Goal: Information Seeking & Learning: Learn about a topic

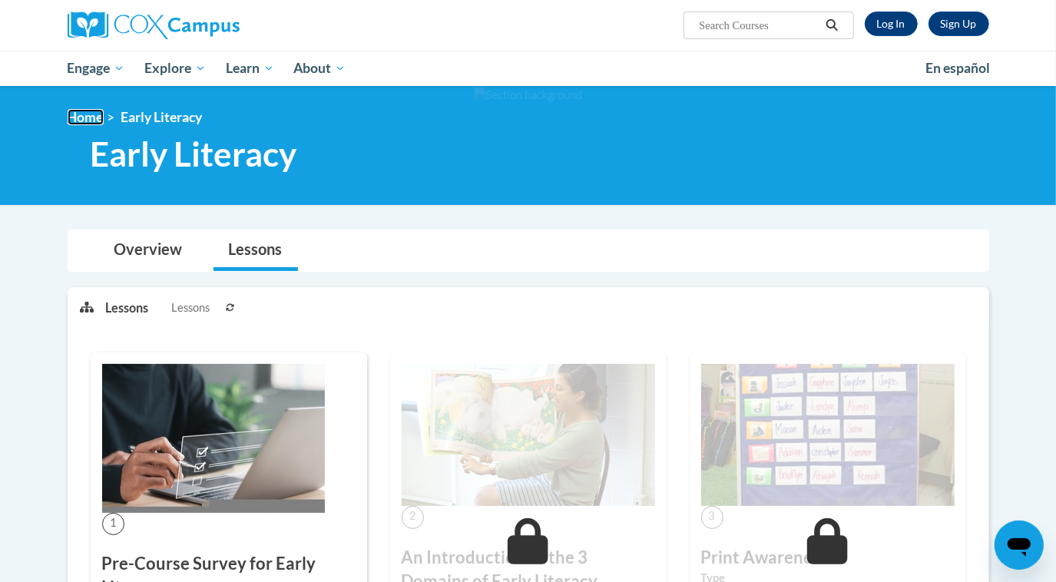
click at [86, 116] on link "Home" at bounding box center [86, 117] width 36 height 16
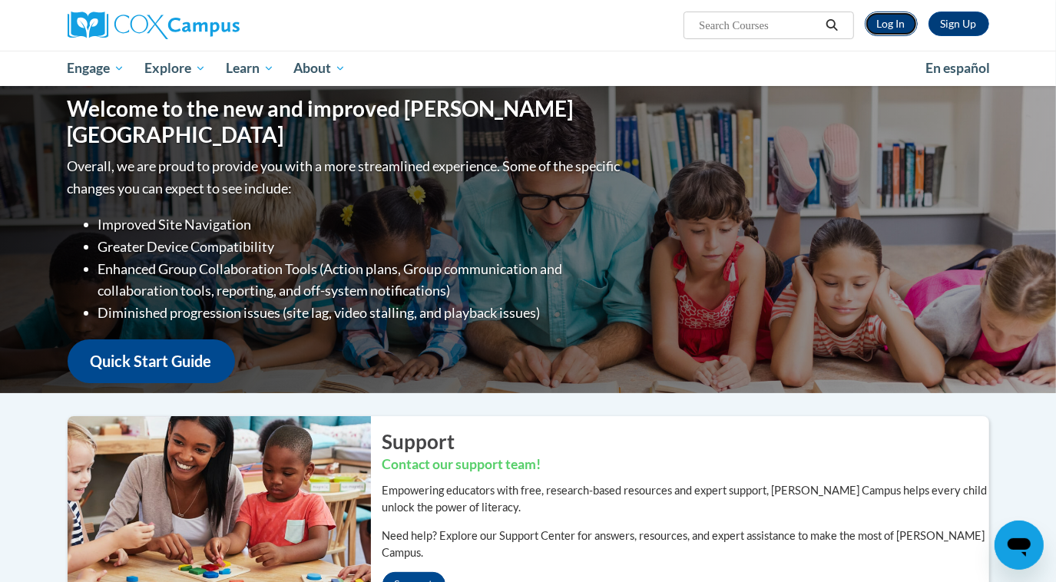
click at [898, 28] on link "Log In" at bounding box center [891, 24] width 53 height 25
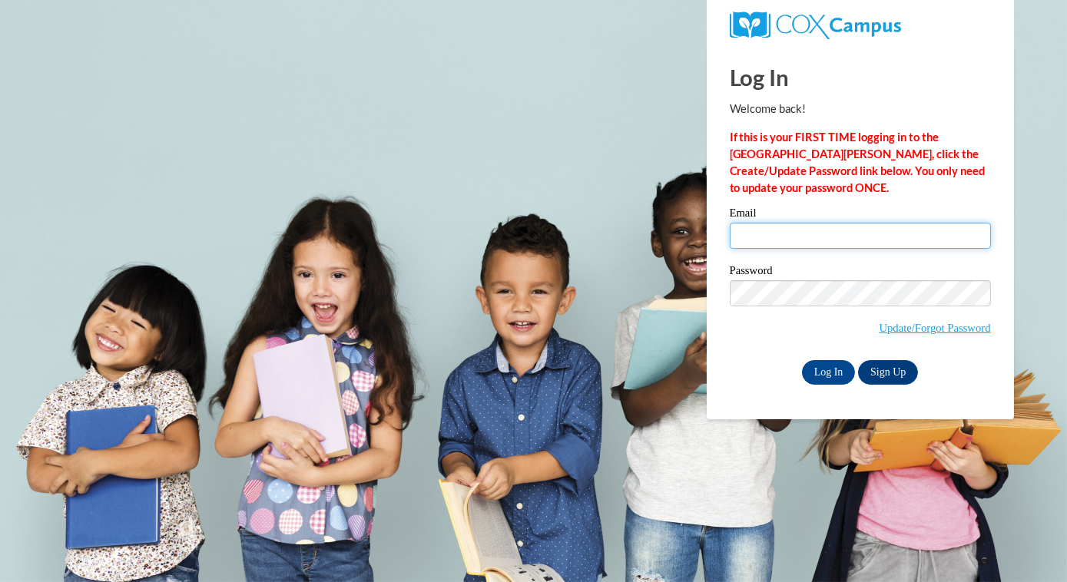
click at [764, 232] on input "Email" at bounding box center [860, 236] width 261 height 26
type input "lindsayrcrawford@gmail.com"
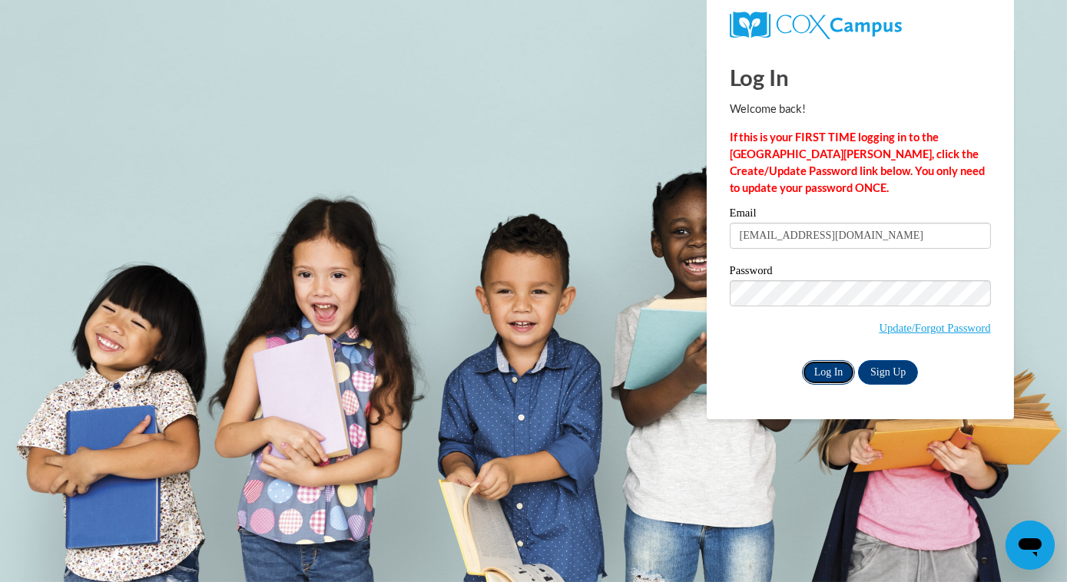
click at [816, 368] on input "Log In" at bounding box center [829, 372] width 54 height 25
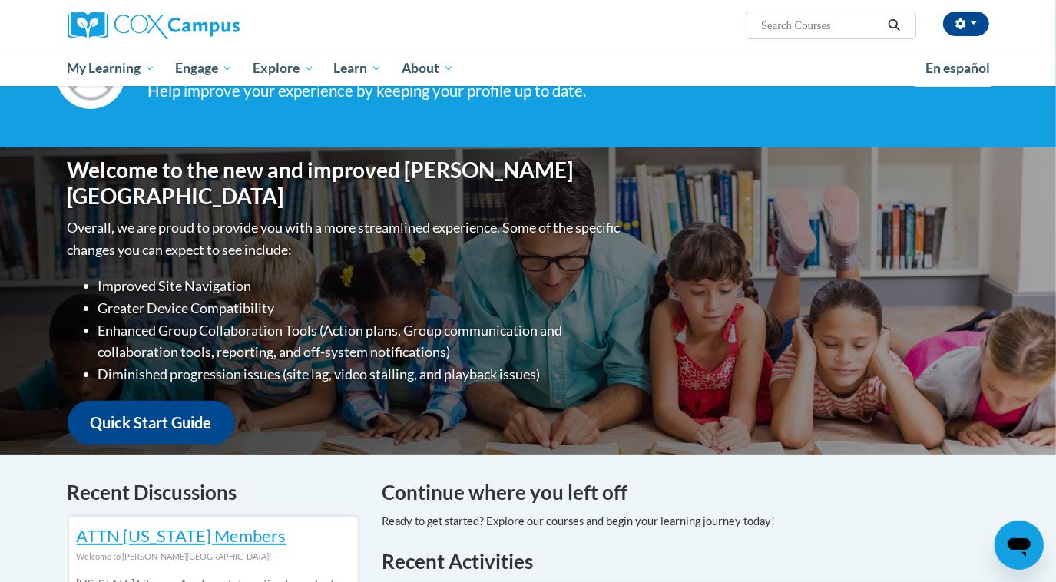
scroll to position [279, 0]
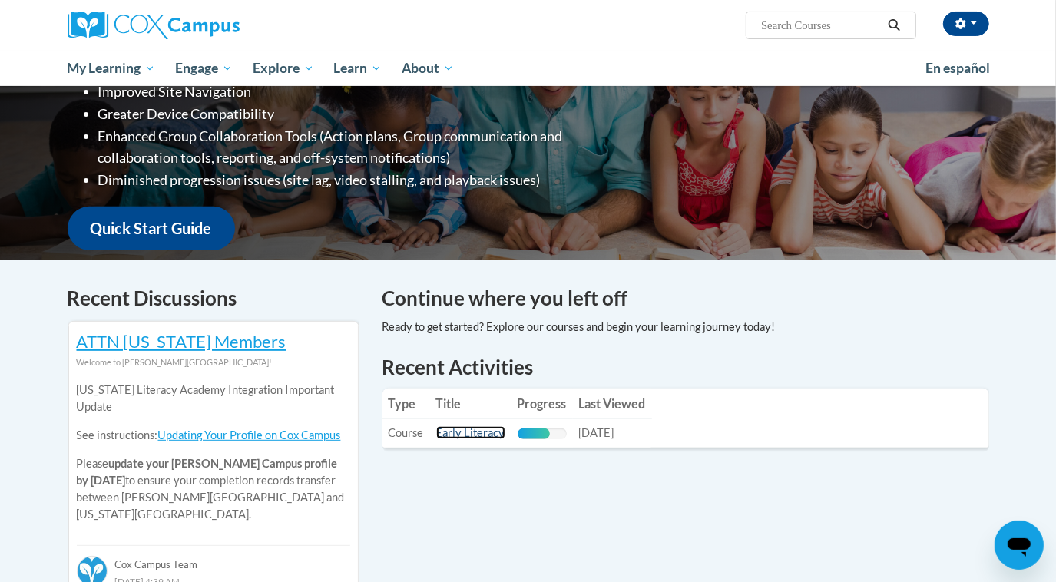
click at [477, 432] on link "Early Literacy" at bounding box center [470, 432] width 69 height 13
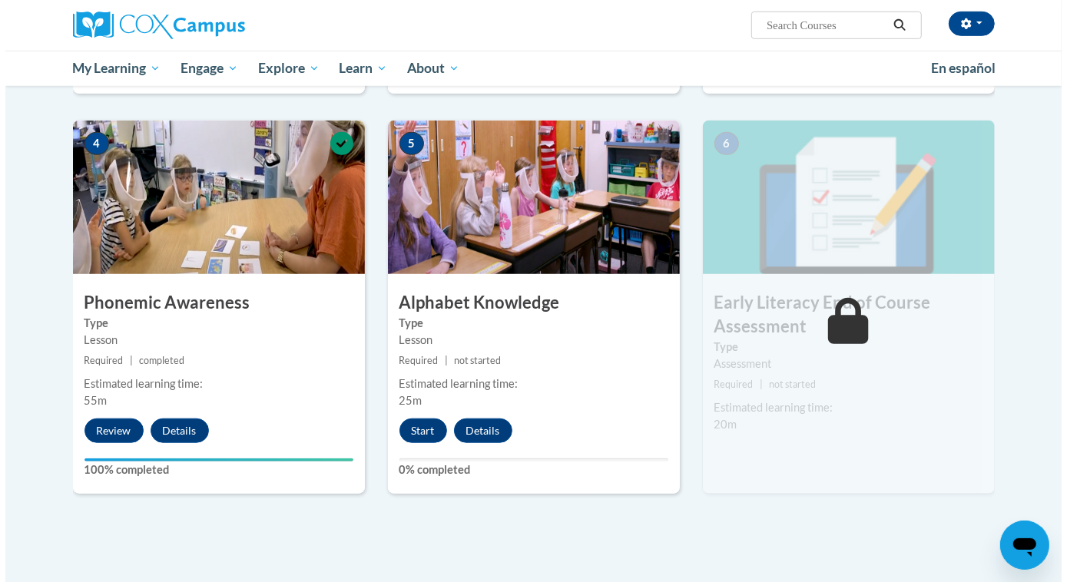
scroll to position [698, 0]
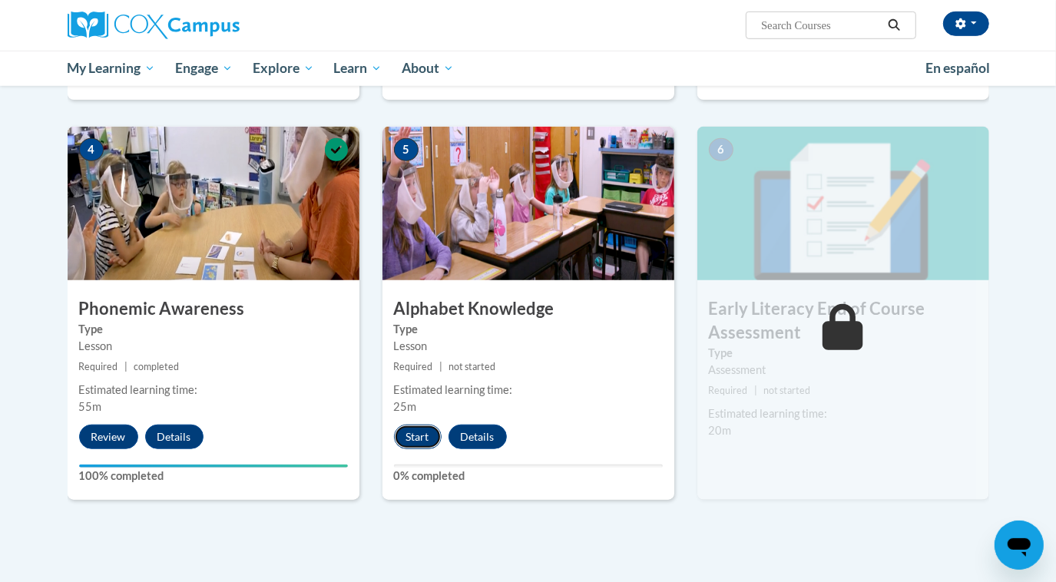
click at [412, 432] on button "Start" at bounding box center [418, 437] width 48 height 25
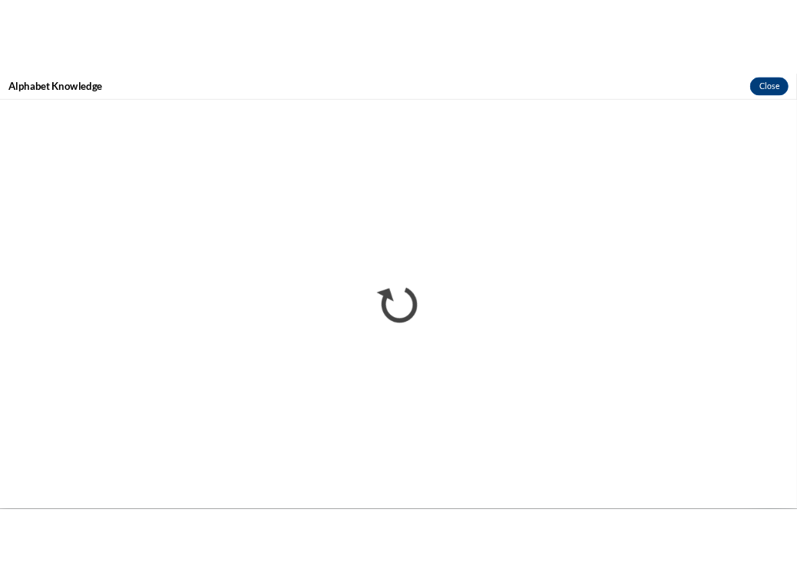
scroll to position [0, 0]
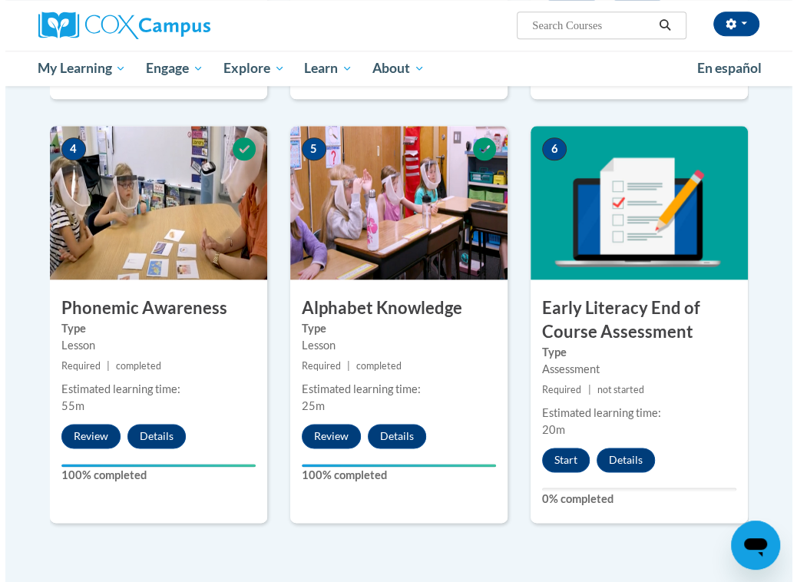
scroll to position [698, 0]
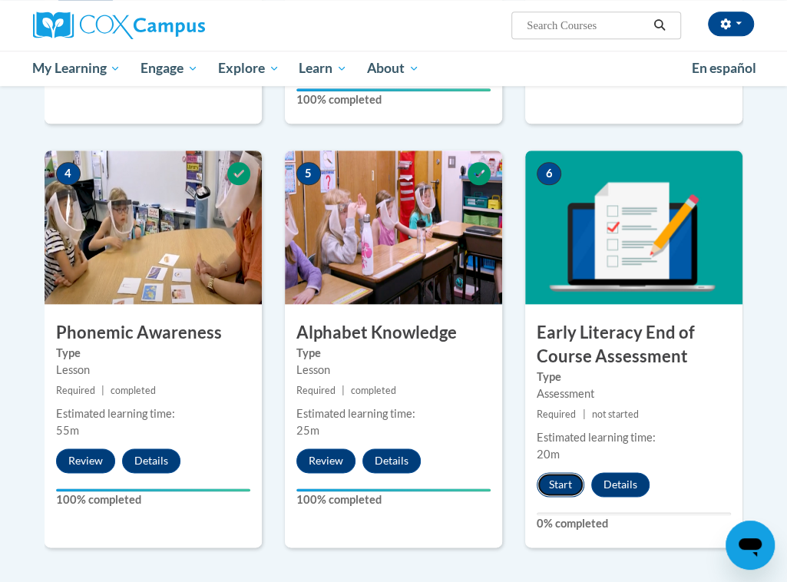
click at [563, 472] on button "Start" at bounding box center [561, 484] width 48 height 25
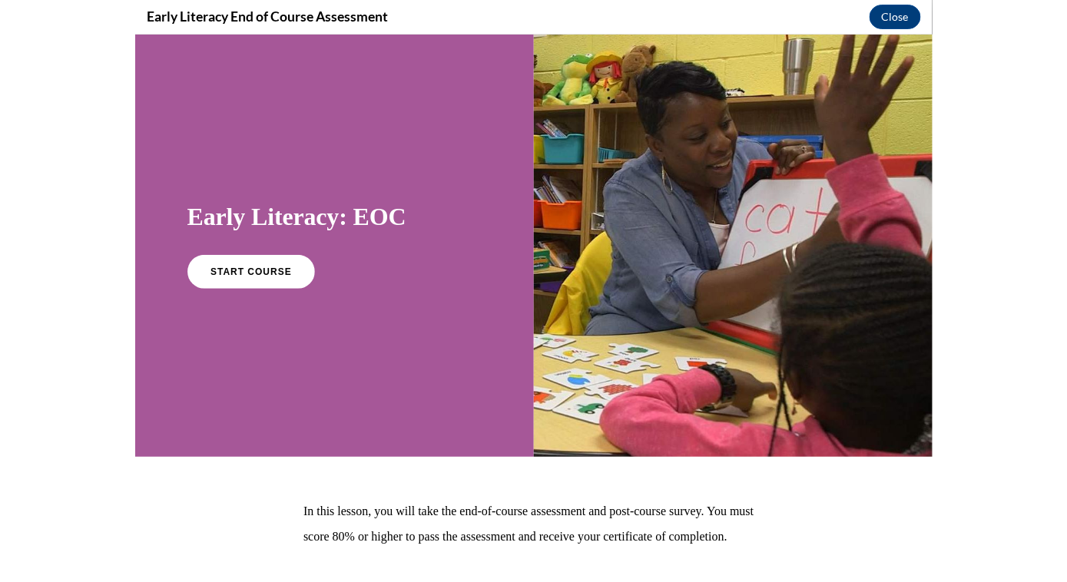
scroll to position [0, 0]
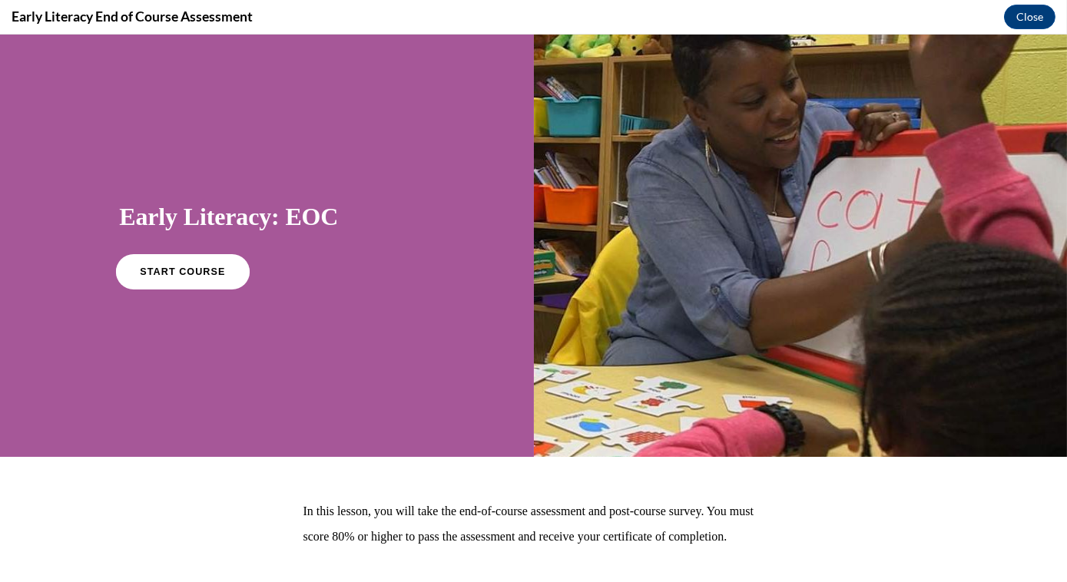
click at [173, 273] on span "START COURSE" at bounding box center [183, 273] width 85 height 12
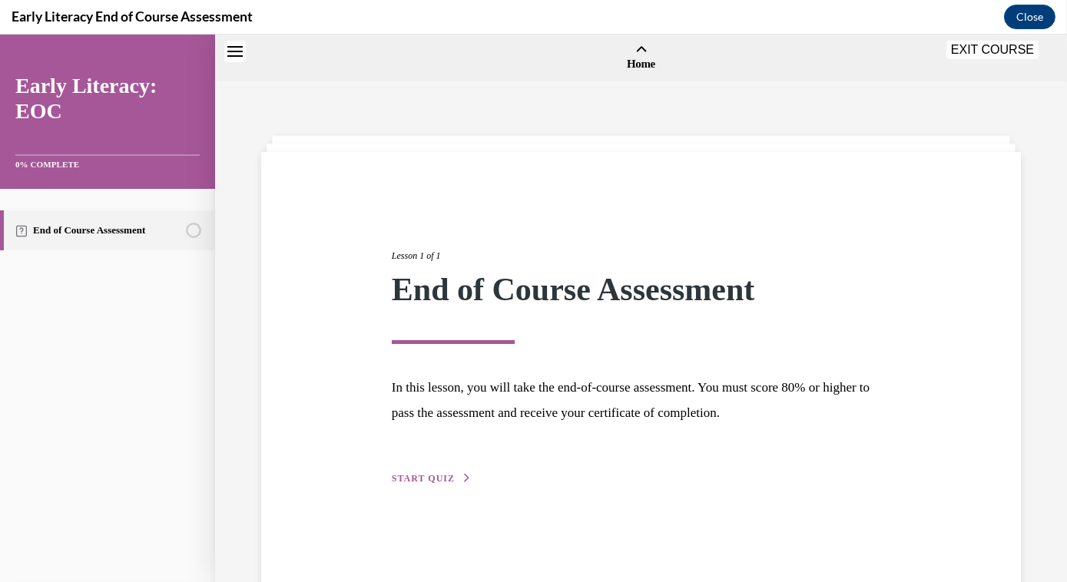
scroll to position [47, 0]
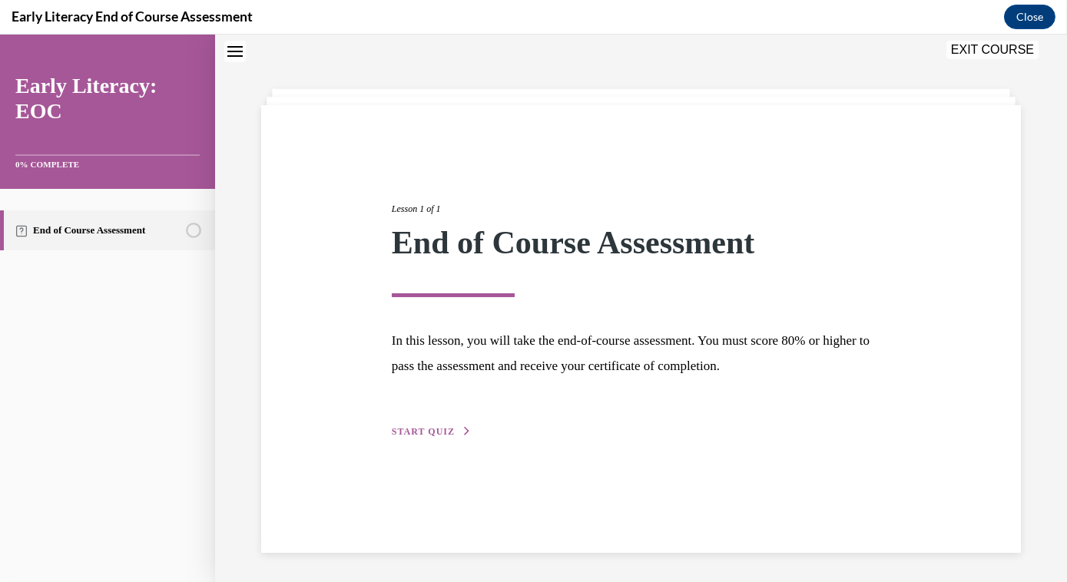
click at [418, 431] on span "START QUIZ" at bounding box center [423, 431] width 63 height 11
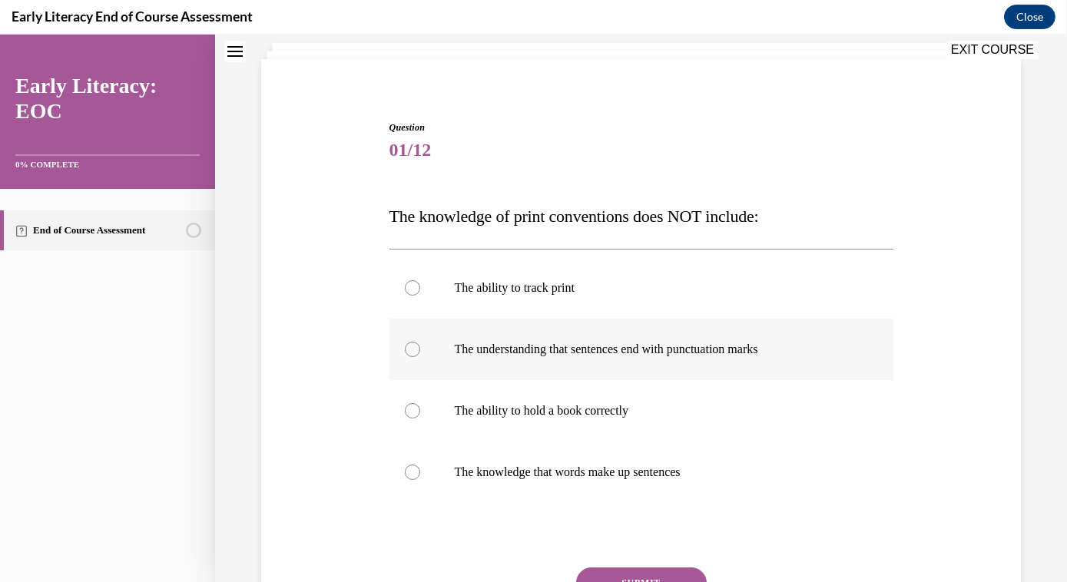
scroll to position [117, 0]
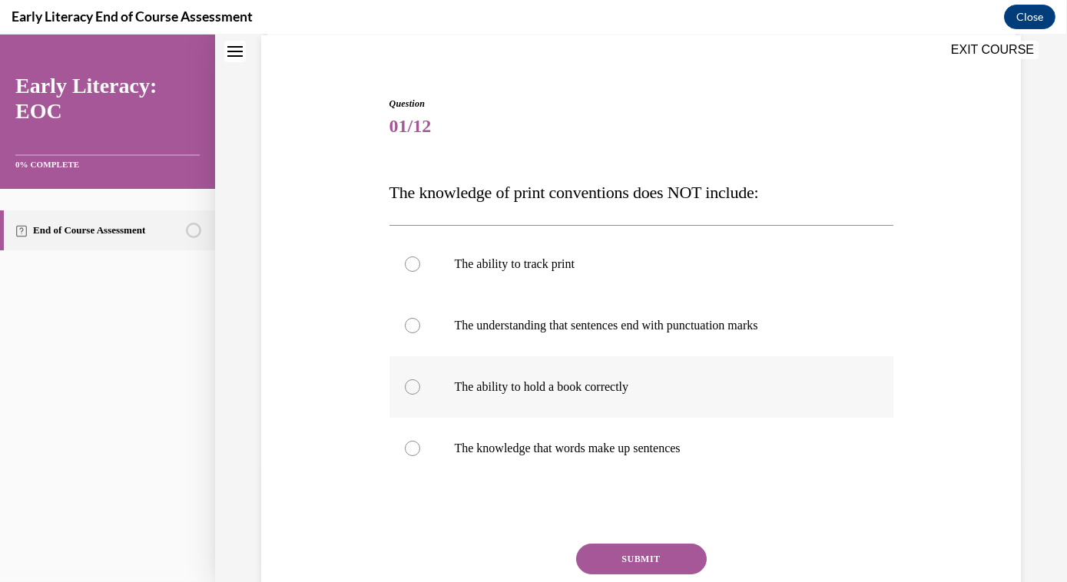
click at [409, 389] on div at bounding box center [412, 386] width 15 height 15
click at [598, 559] on button "SUBMIT" at bounding box center [641, 559] width 131 height 31
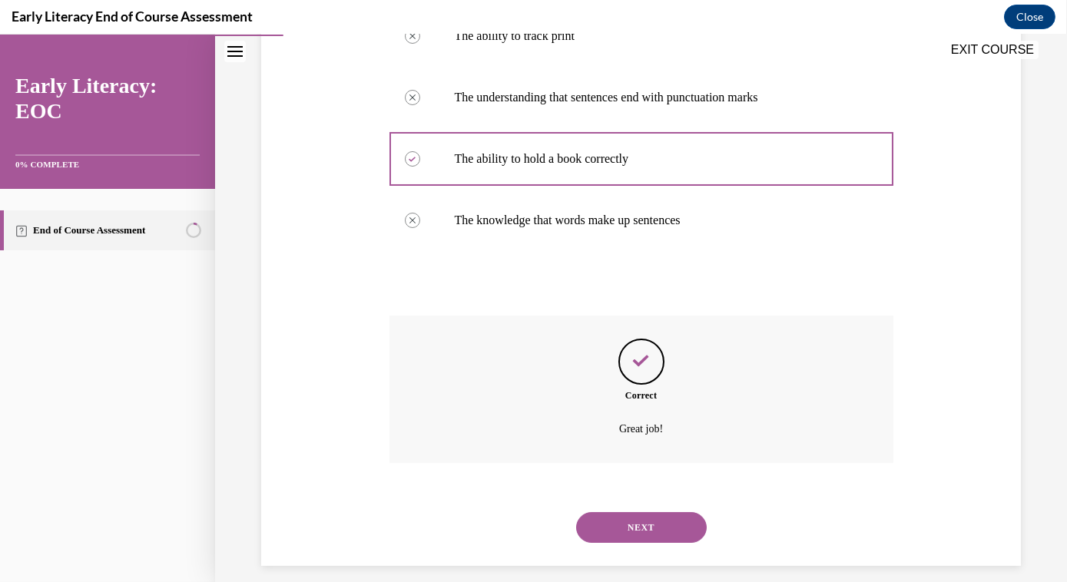
scroll to position [358, 0]
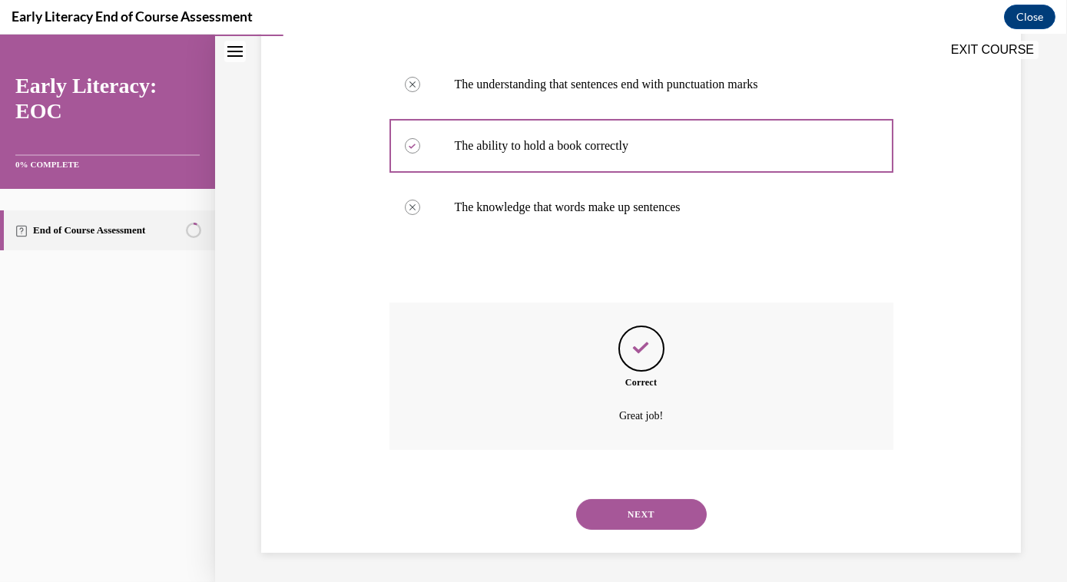
click at [659, 515] on button "NEXT" at bounding box center [641, 514] width 131 height 31
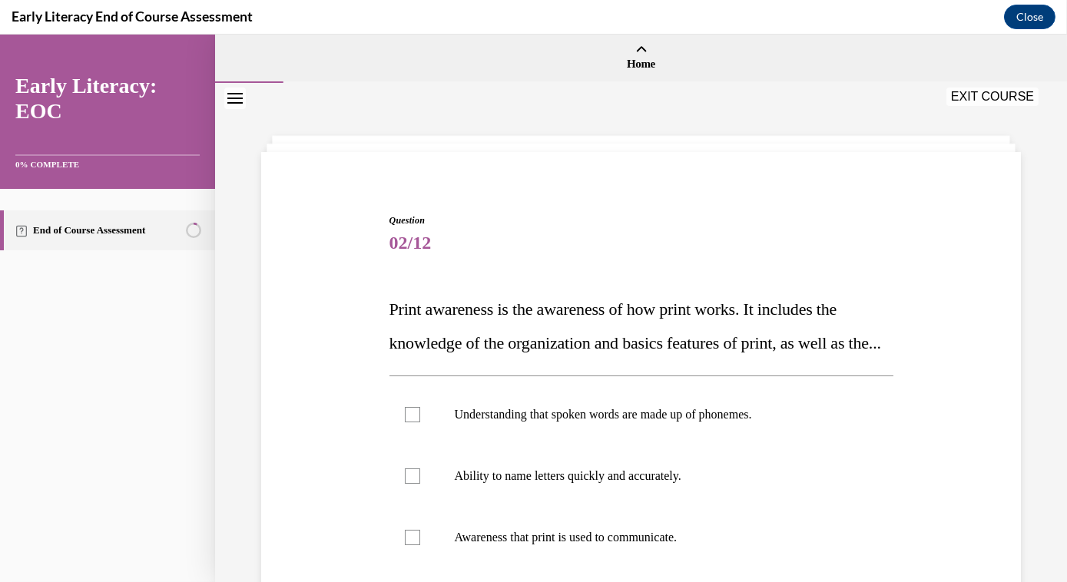
scroll to position [139, 0]
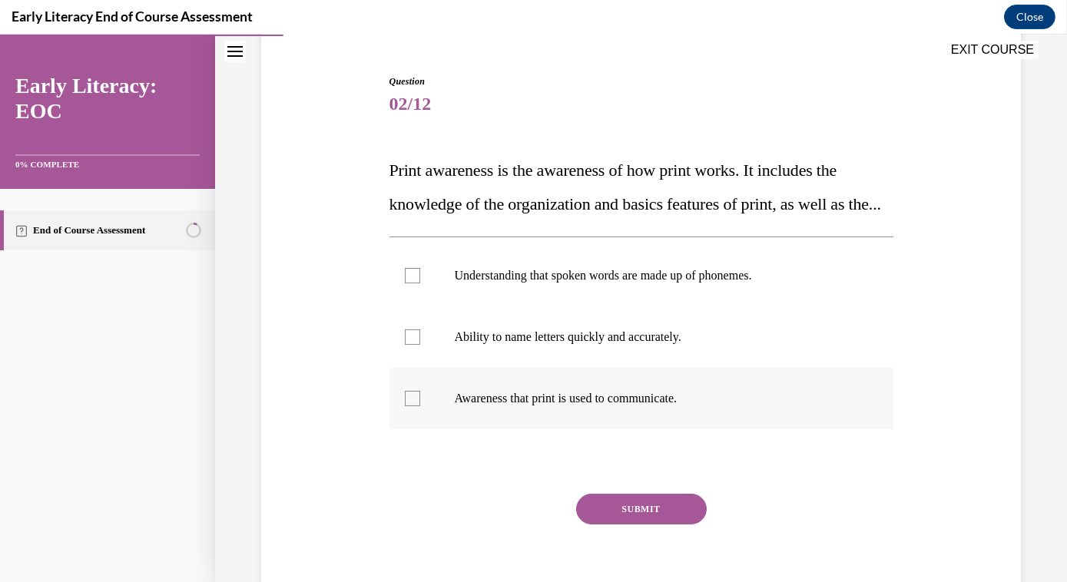
click at [409, 406] on div at bounding box center [412, 398] width 15 height 15
click at [644, 525] on button "SUBMIT" at bounding box center [641, 509] width 131 height 31
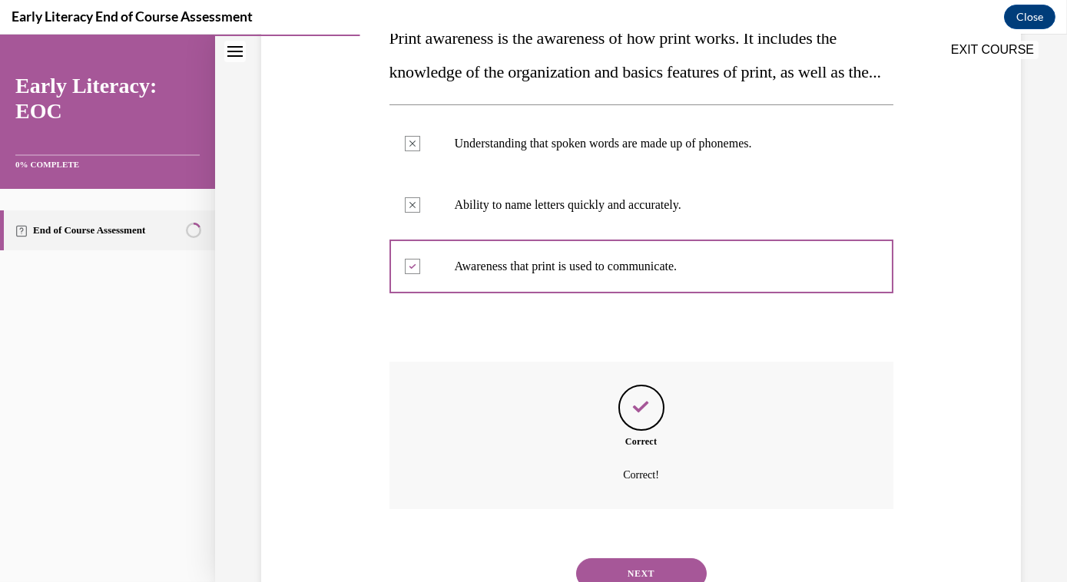
scroll to position [364, 0]
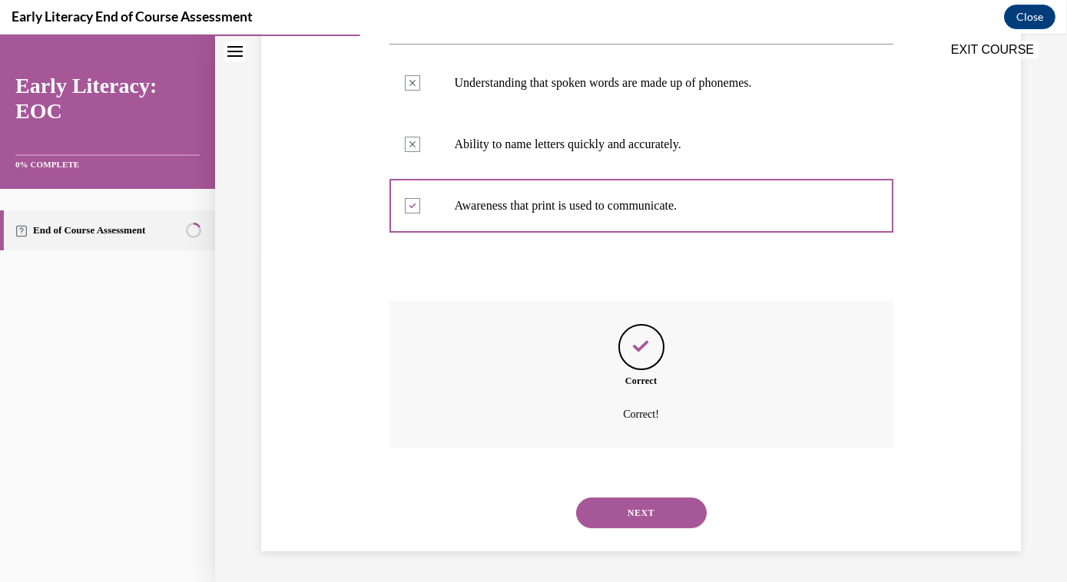
click at [634, 516] on button "NEXT" at bounding box center [641, 513] width 131 height 31
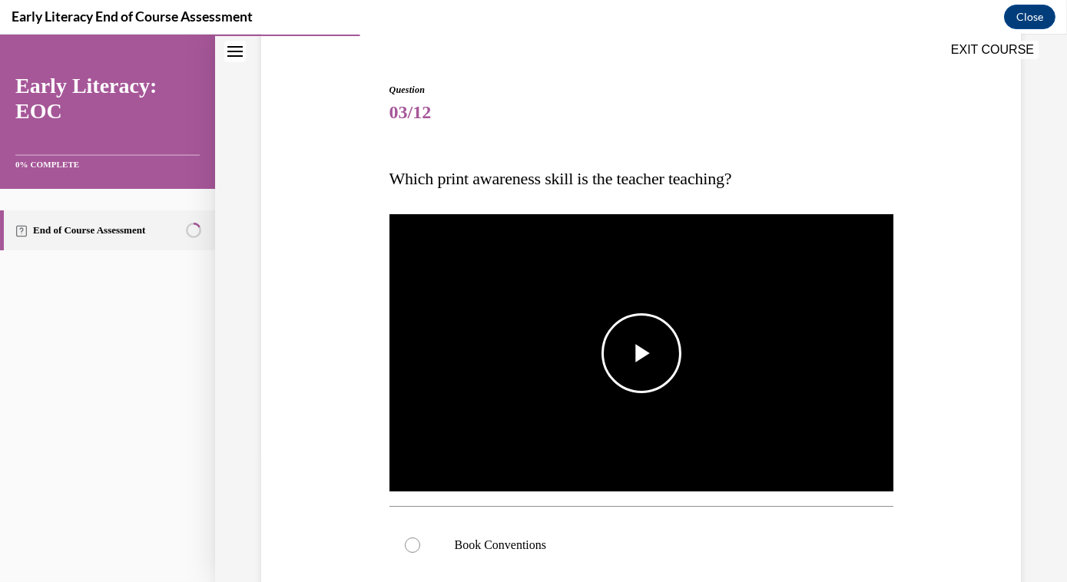
scroll to position [139, 0]
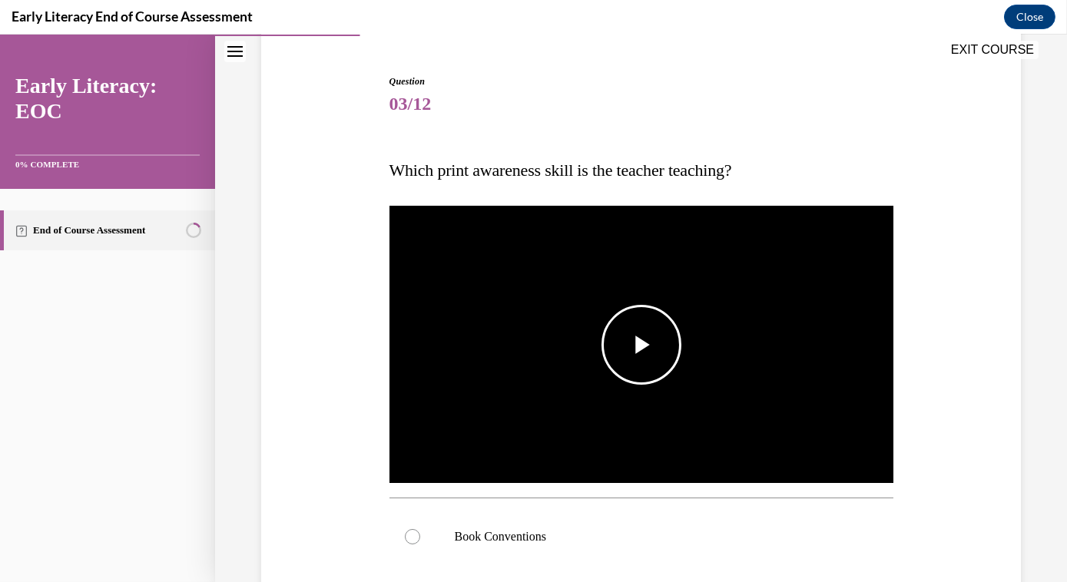
click at [641, 345] on span "Video player" at bounding box center [641, 345] width 0 height 0
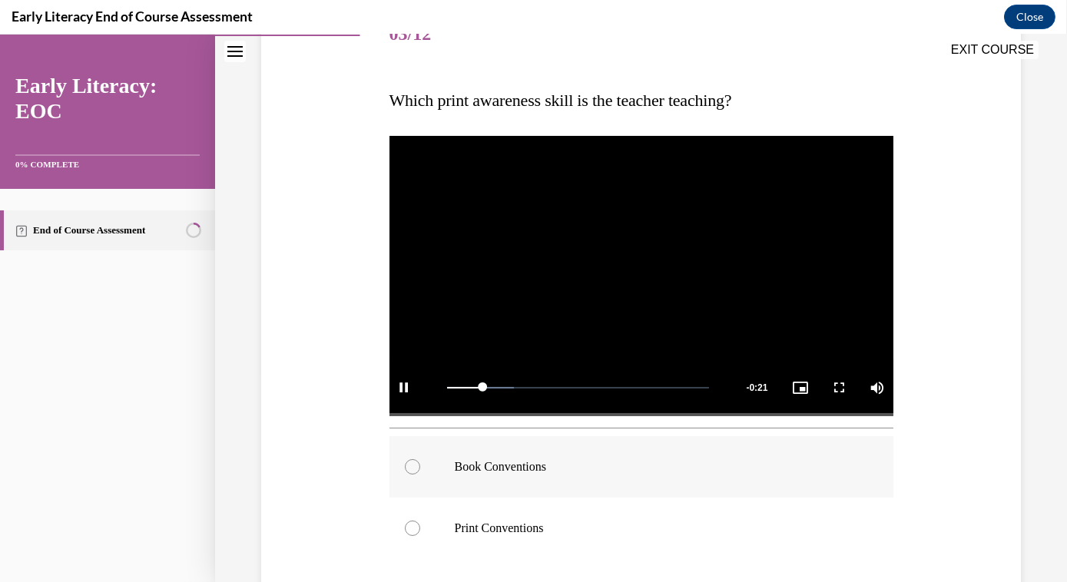
scroll to position [279, 0]
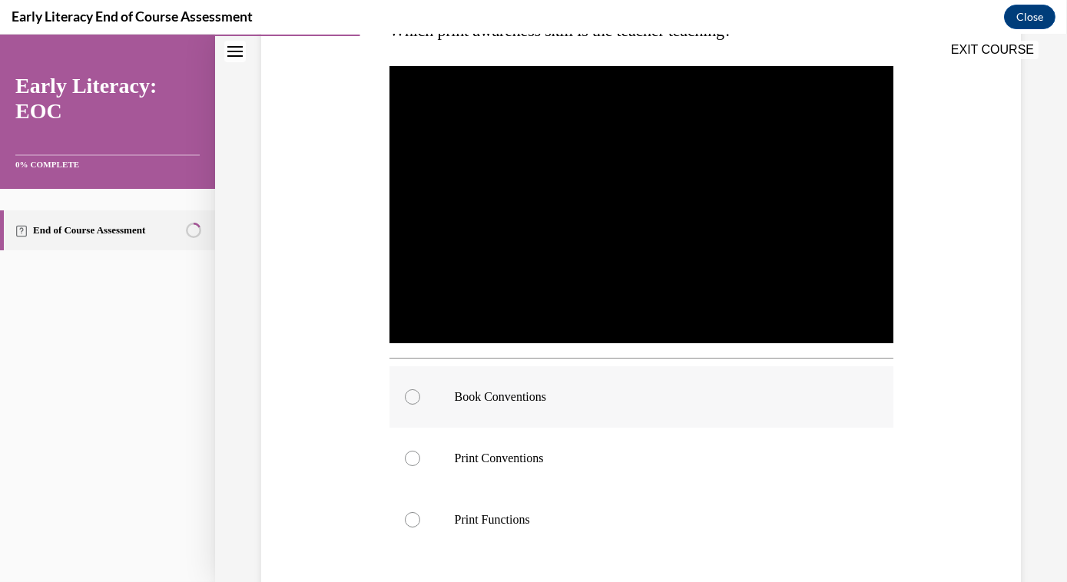
click at [412, 395] on div at bounding box center [412, 396] width 15 height 15
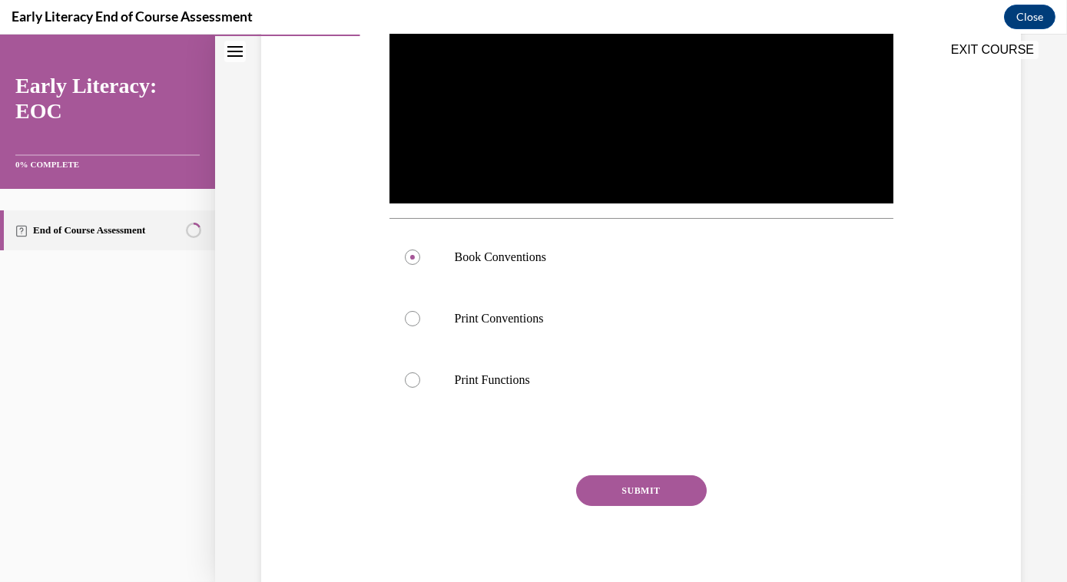
click at [649, 482] on button "SUBMIT" at bounding box center [641, 490] width 131 height 31
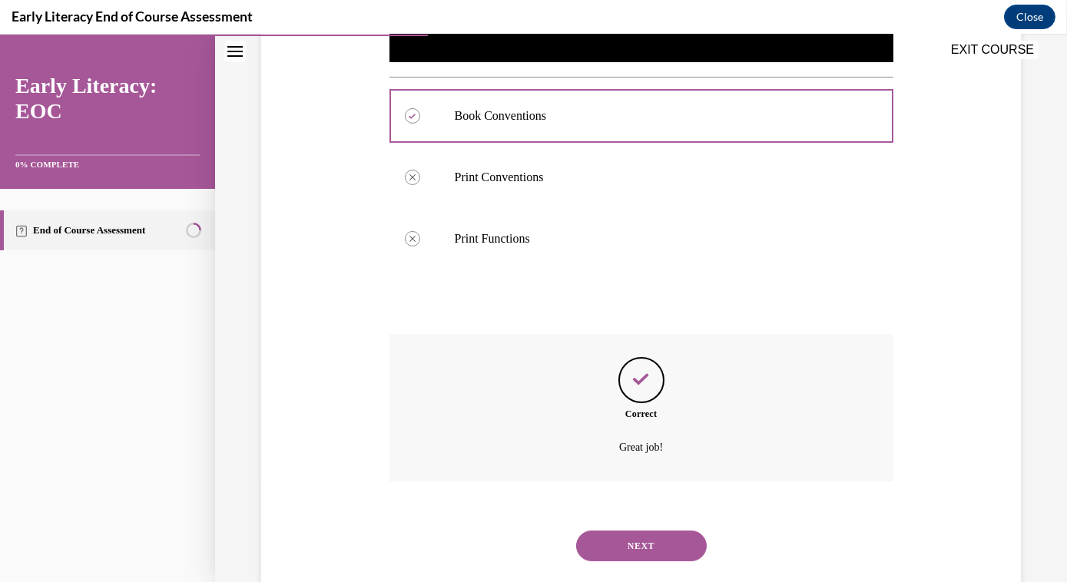
scroll to position [588, 0]
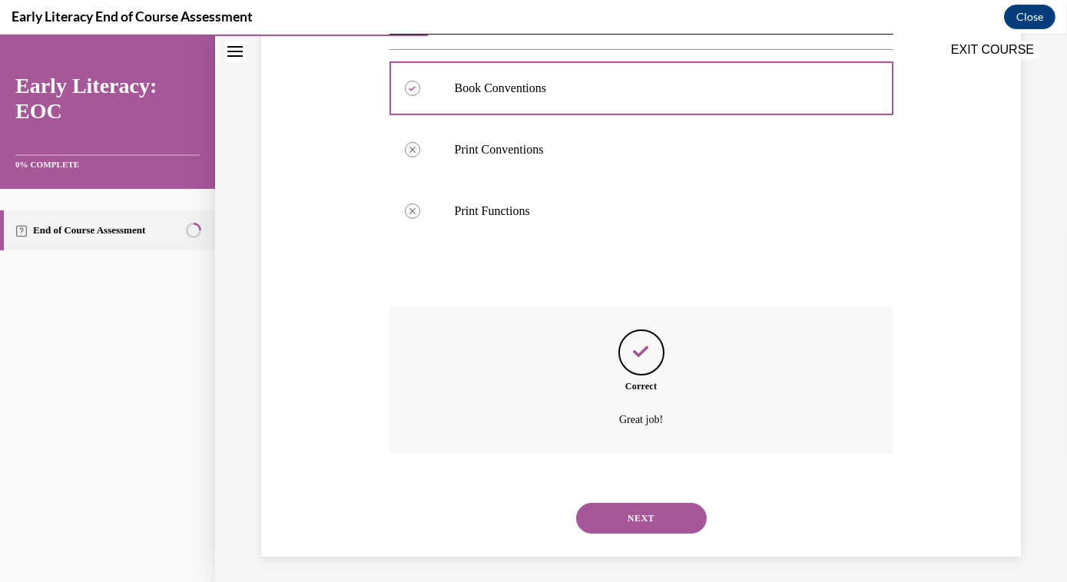
click at [647, 517] on button "NEXT" at bounding box center [641, 518] width 131 height 31
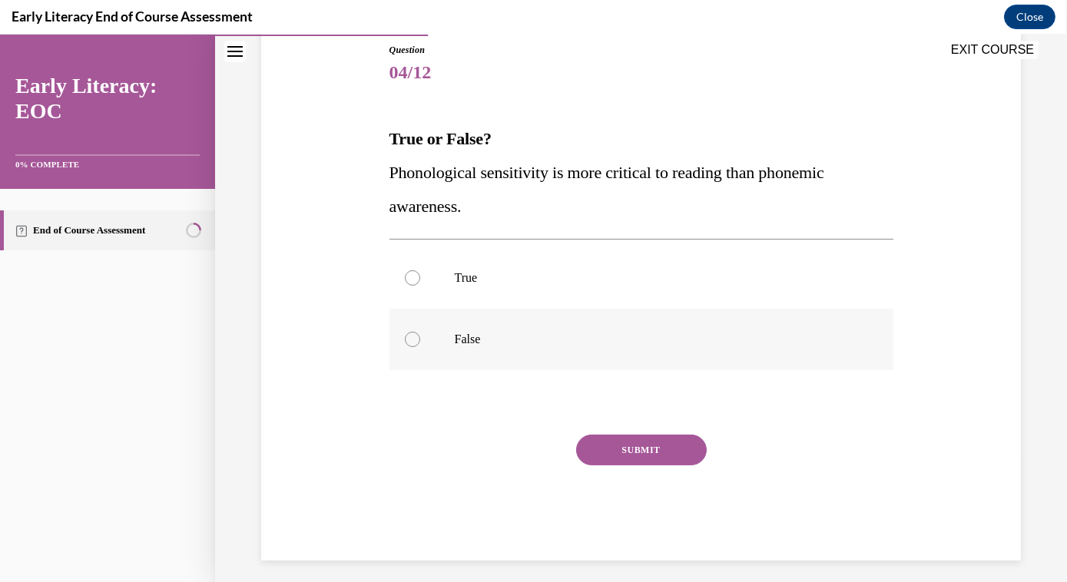
click at [410, 343] on div at bounding box center [412, 339] width 15 height 15
click at [639, 446] on button "SUBMIT" at bounding box center [641, 450] width 131 height 31
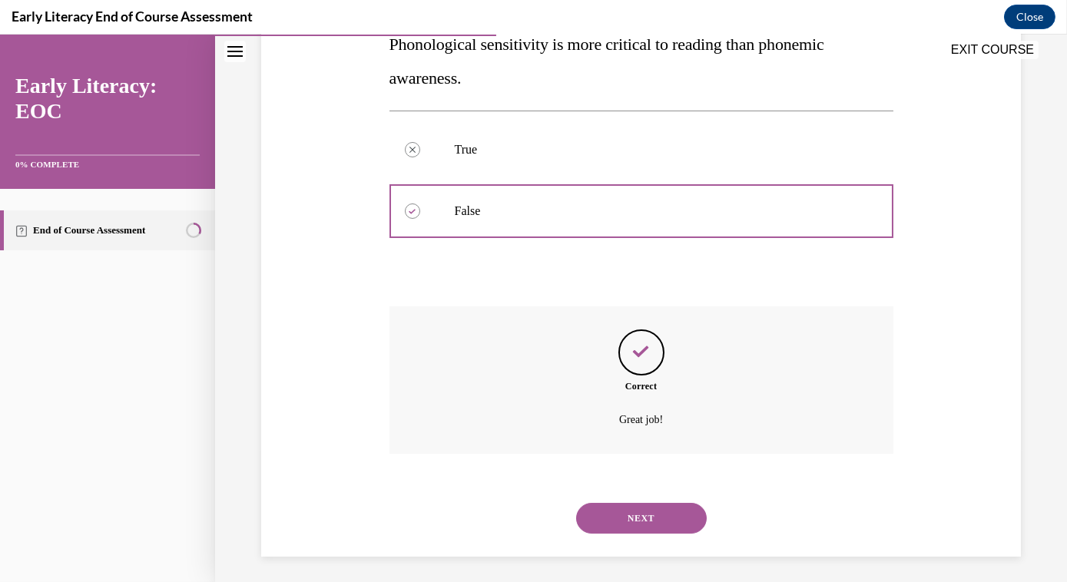
scroll to position [303, 0]
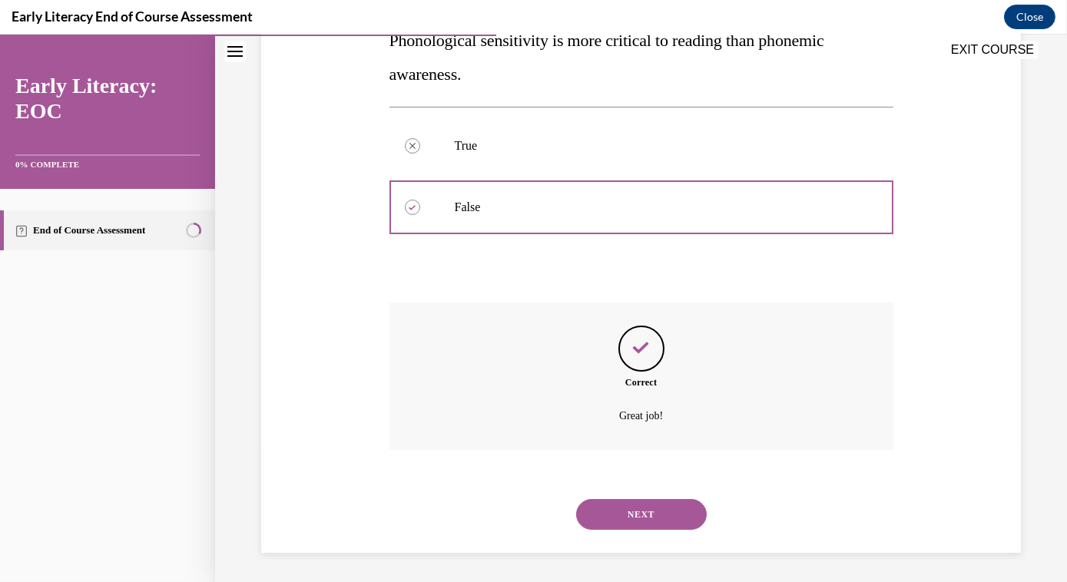
click at [654, 515] on button "NEXT" at bounding box center [641, 514] width 131 height 31
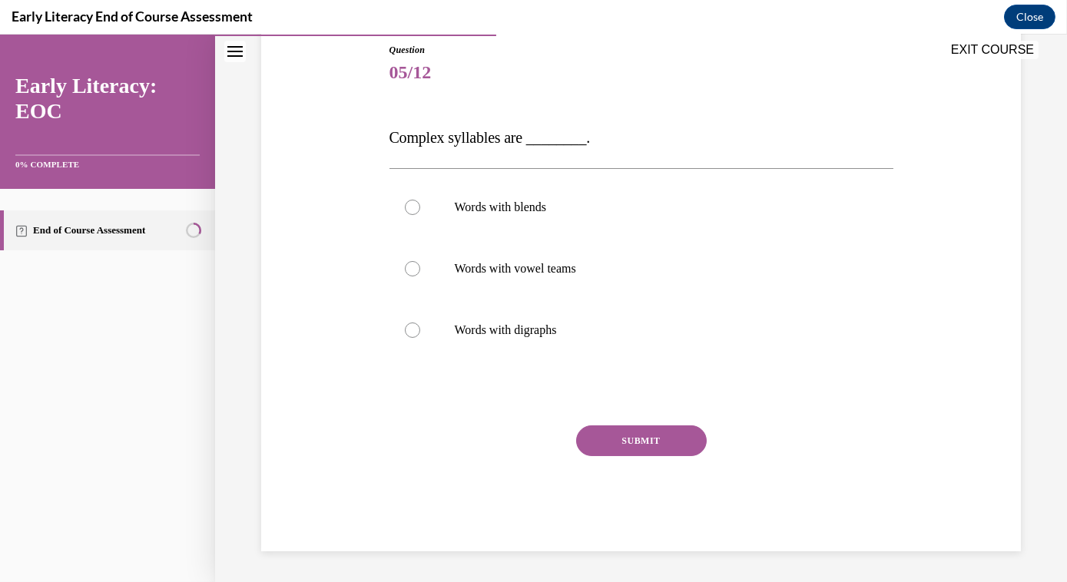
scroll to position [170, 0]
click at [409, 208] on div at bounding box center [412, 207] width 15 height 15
click at [628, 442] on button "SUBMIT" at bounding box center [641, 441] width 131 height 31
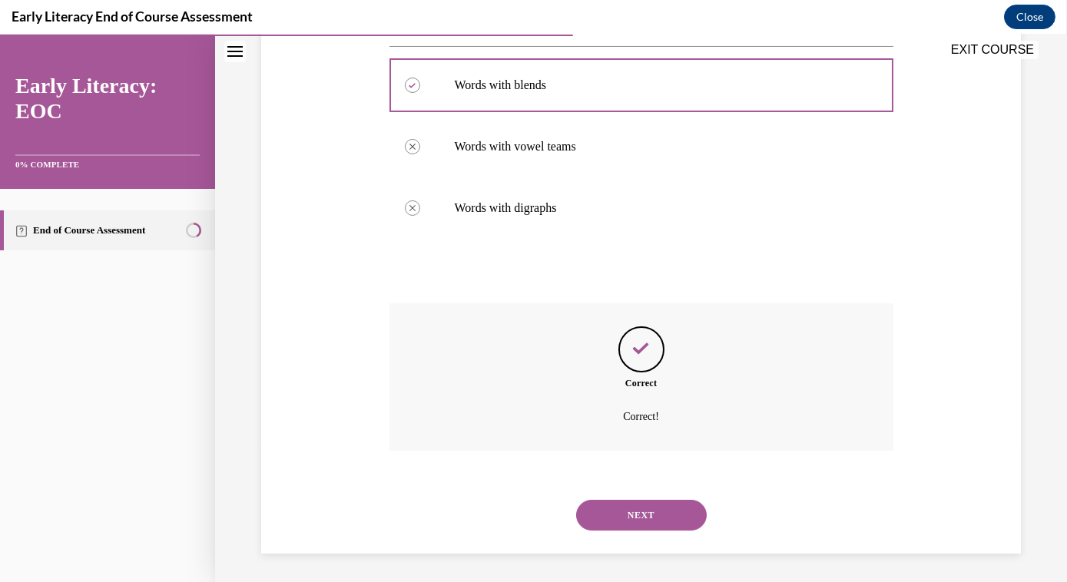
scroll to position [294, 0]
click at [637, 515] on button "NEXT" at bounding box center [641, 513] width 131 height 31
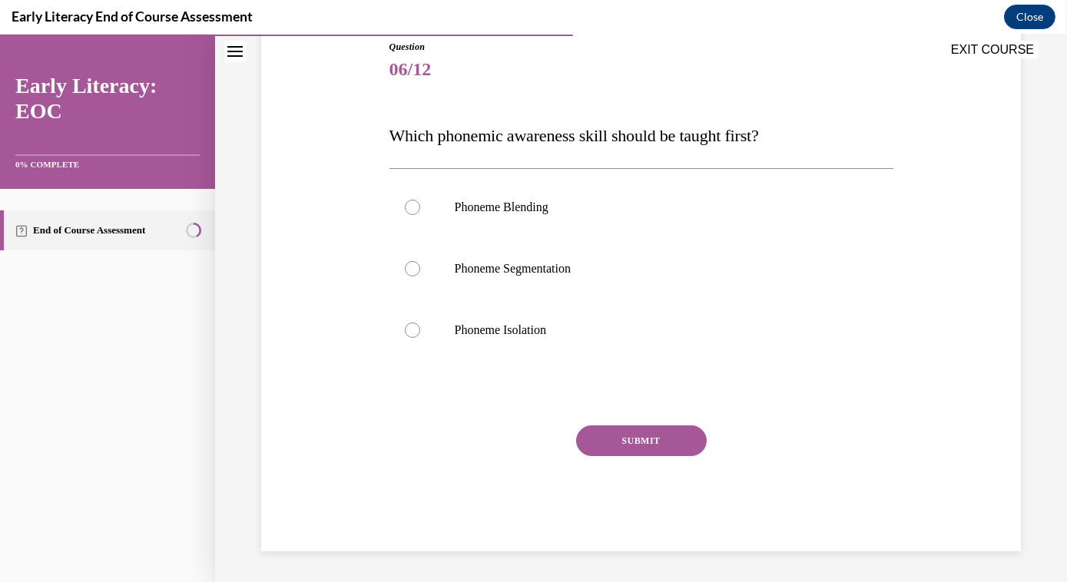
scroll to position [170, 0]
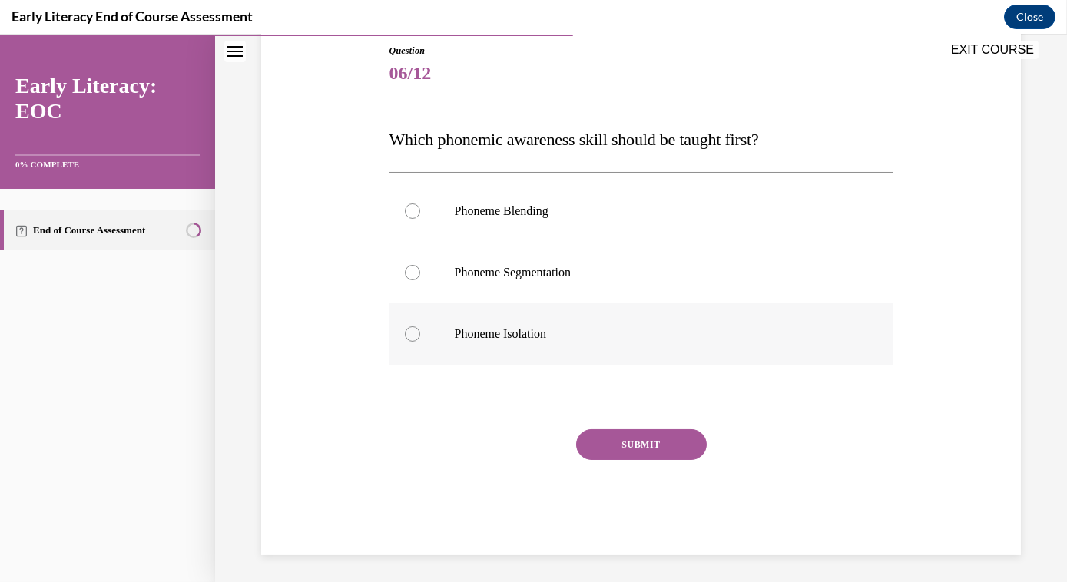
click at [409, 336] on div at bounding box center [412, 333] width 15 height 15
click at [618, 448] on button "SUBMIT" at bounding box center [641, 444] width 131 height 31
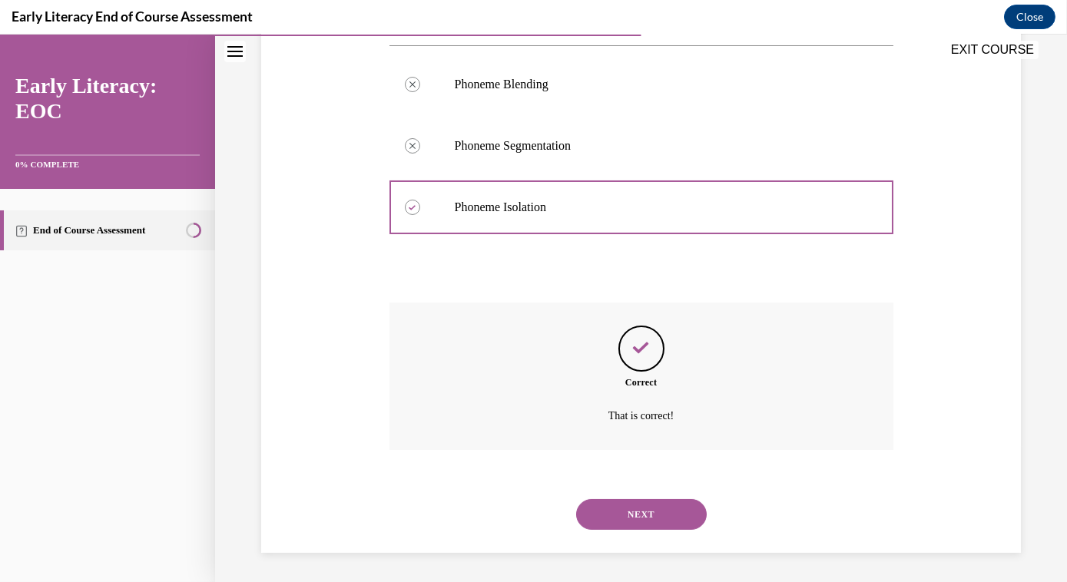
scroll to position [296, 0]
click at [634, 519] on button "NEXT" at bounding box center [641, 514] width 131 height 31
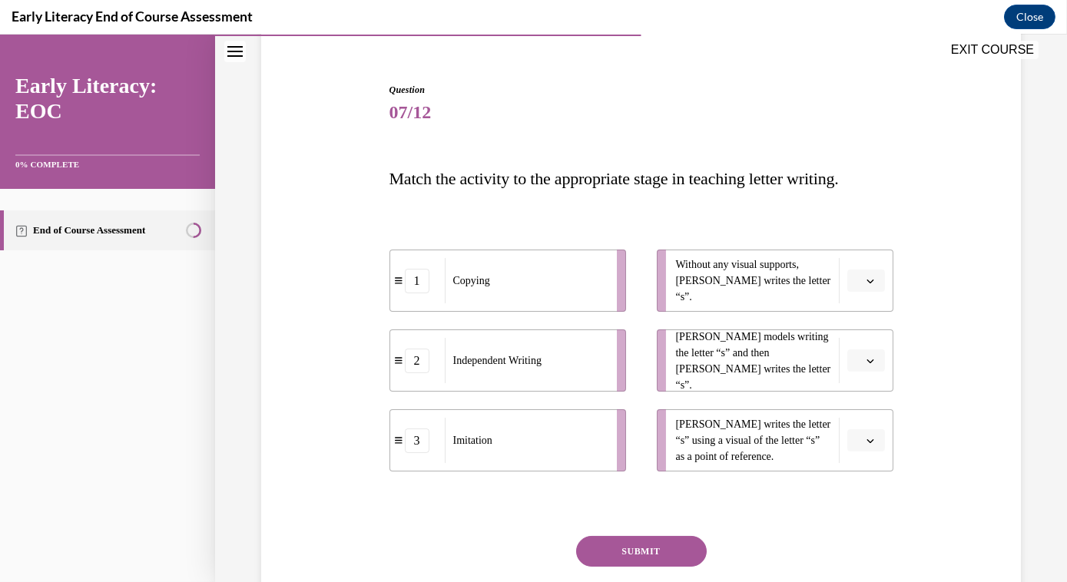
scroll to position [139, 0]
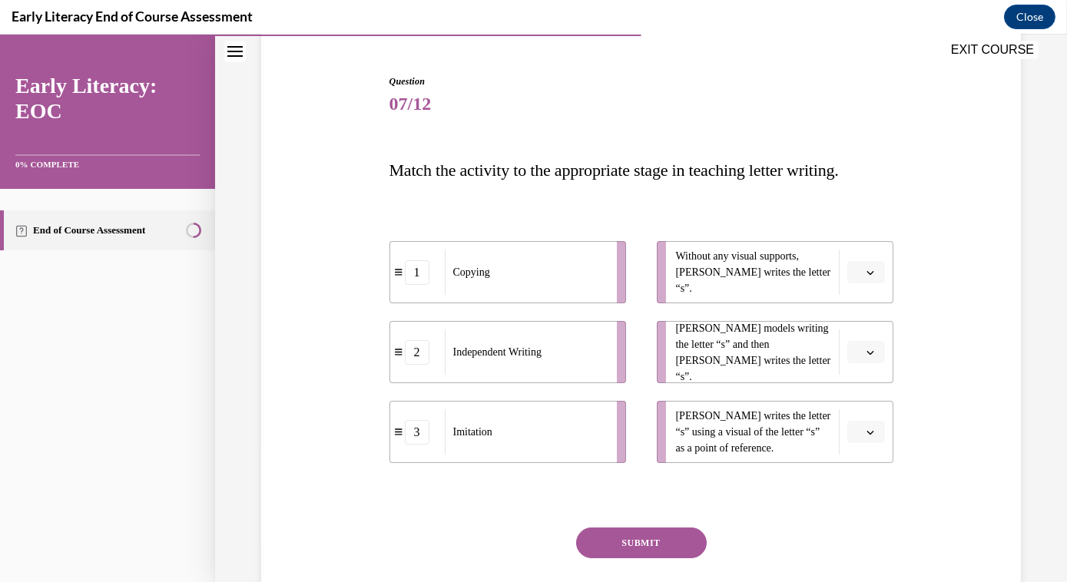
click at [787, 355] on span "button" at bounding box center [870, 352] width 11 height 11
click at [787, 482] on div "3" at bounding box center [855, 477] width 38 height 31
click at [787, 267] on span "button" at bounding box center [870, 272] width 11 height 11
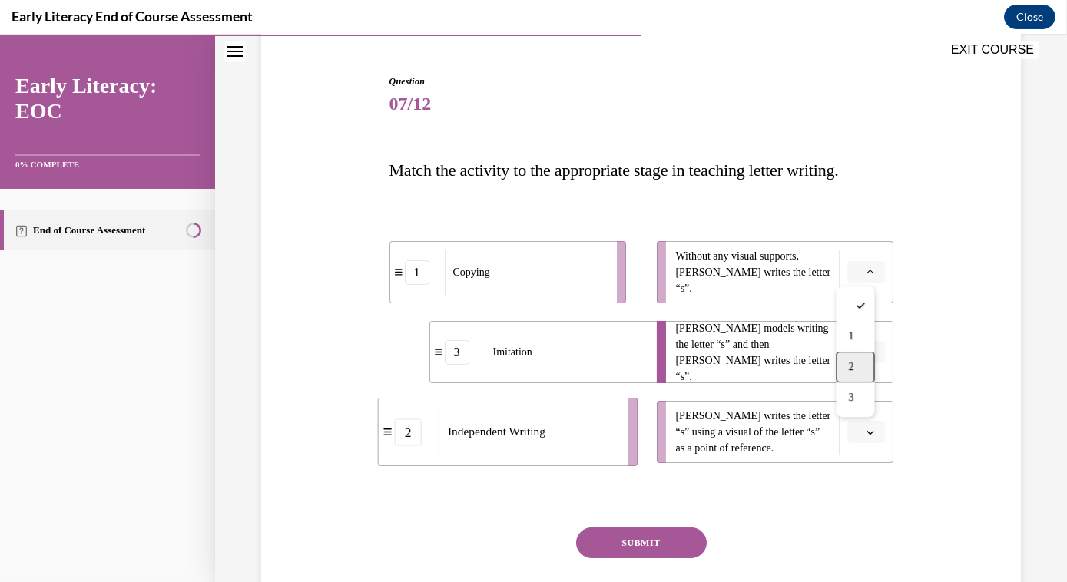
click at [787, 361] on div "2" at bounding box center [855, 367] width 38 height 31
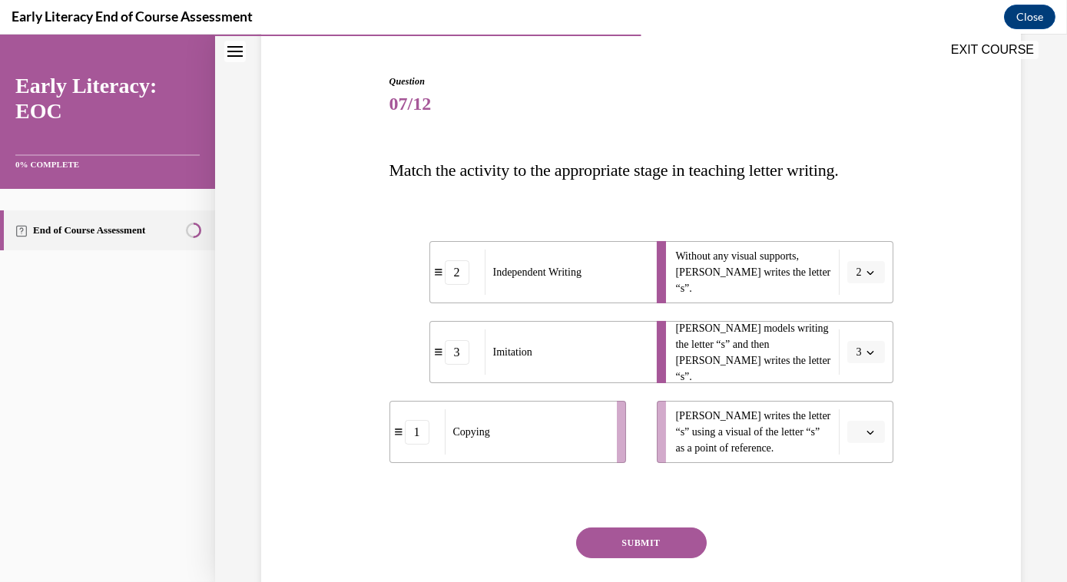
click at [787, 433] on icon "button" at bounding box center [870, 433] width 8 height 8
click at [787, 498] on span "1" at bounding box center [851, 496] width 5 height 12
click at [661, 543] on button "SUBMIT" at bounding box center [641, 543] width 131 height 31
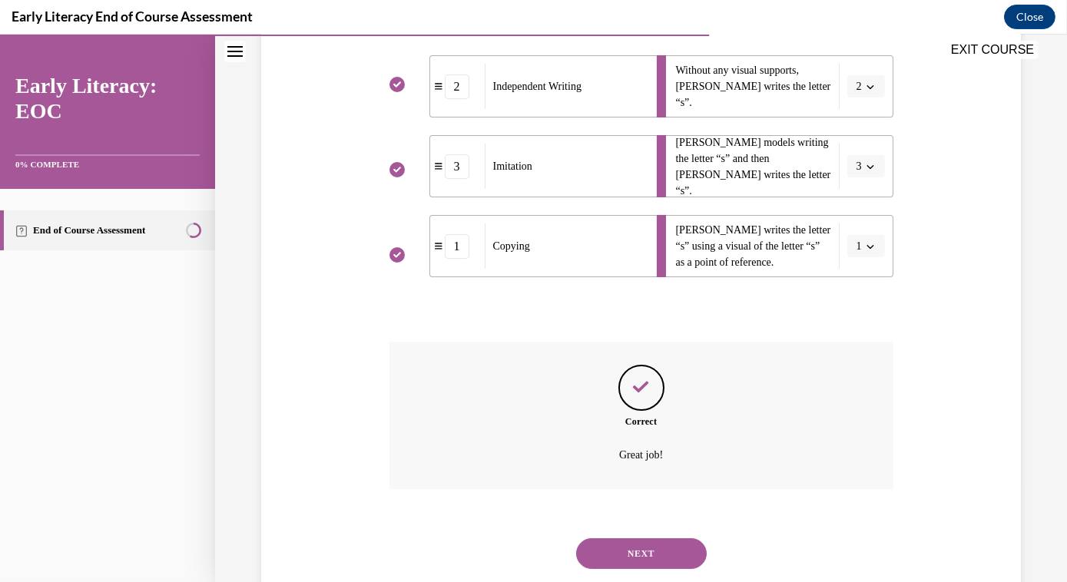
scroll to position [365, 0]
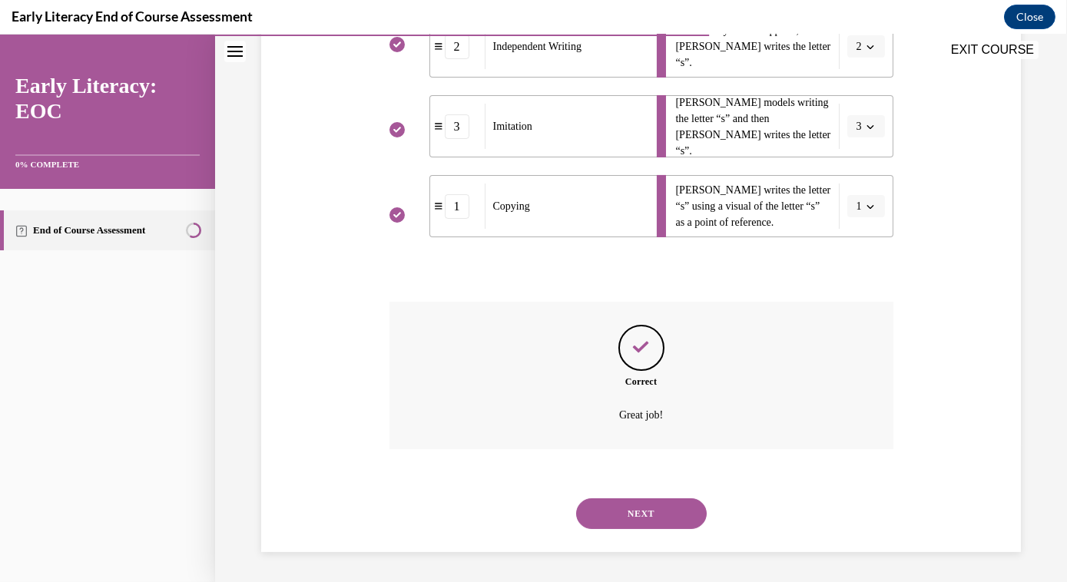
click at [659, 513] on button "NEXT" at bounding box center [641, 513] width 131 height 31
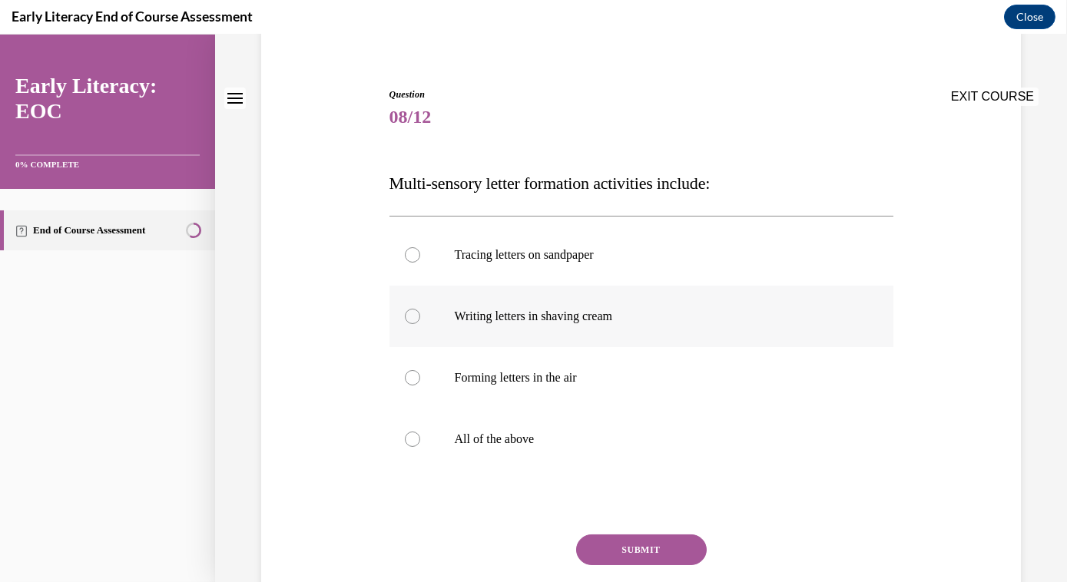
scroll to position [139, 0]
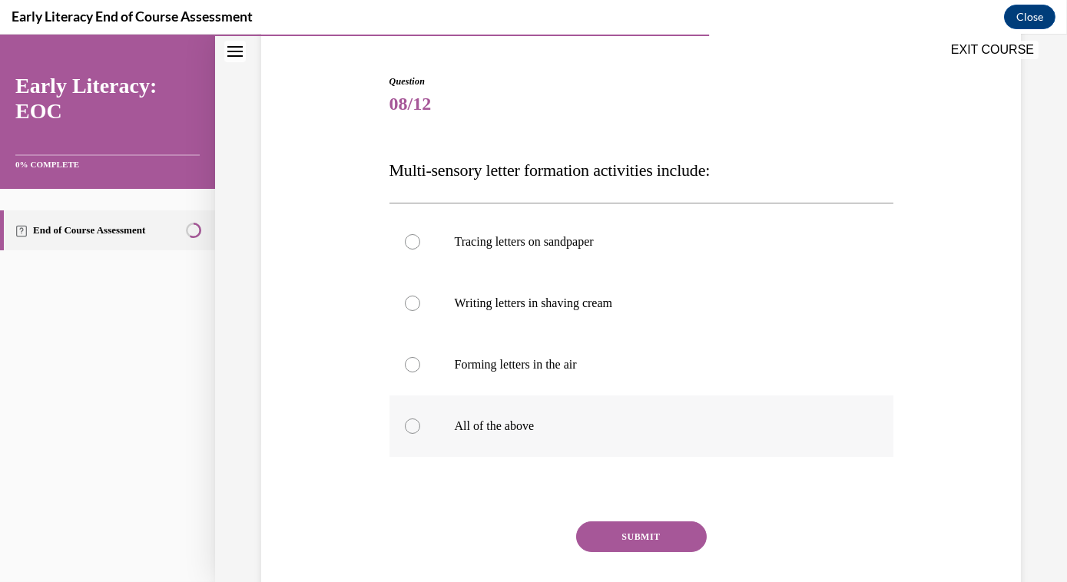
click at [406, 429] on div at bounding box center [412, 426] width 15 height 15
click at [626, 538] on button "SUBMIT" at bounding box center [641, 537] width 131 height 31
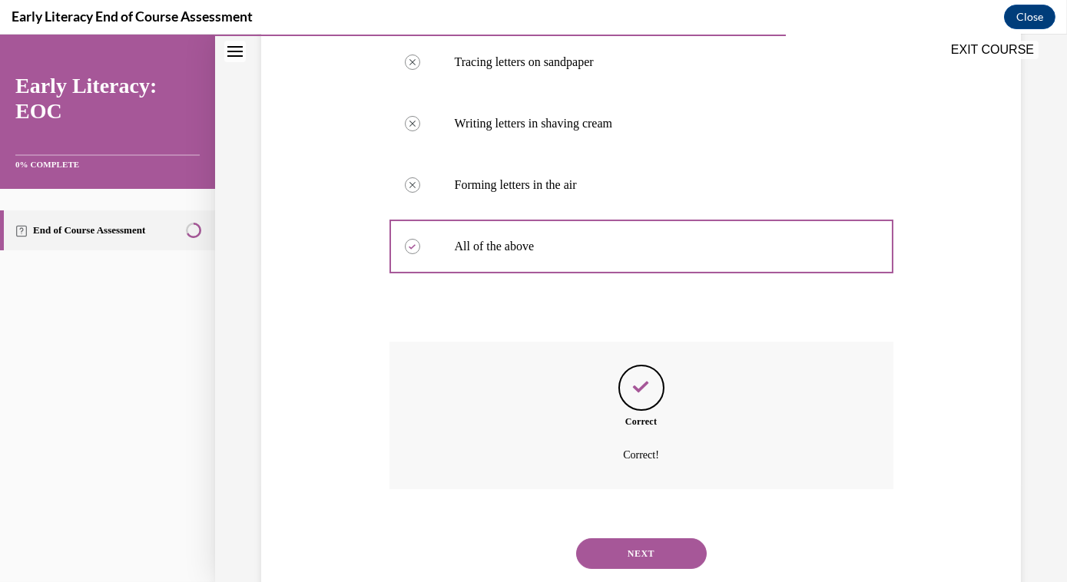
scroll to position [358, 0]
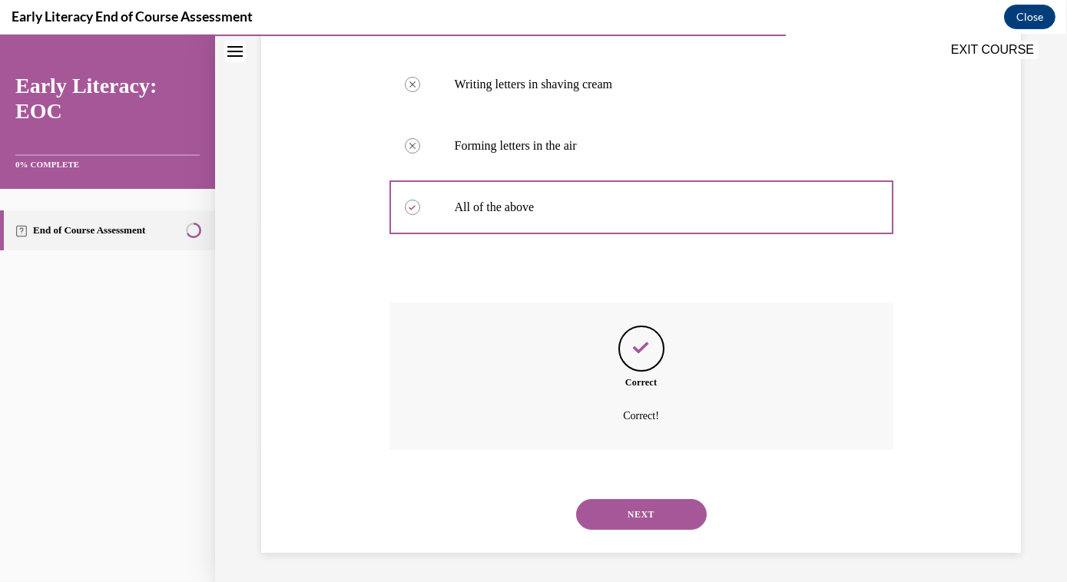
click at [630, 513] on button "NEXT" at bounding box center [641, 514] width 131 height 31
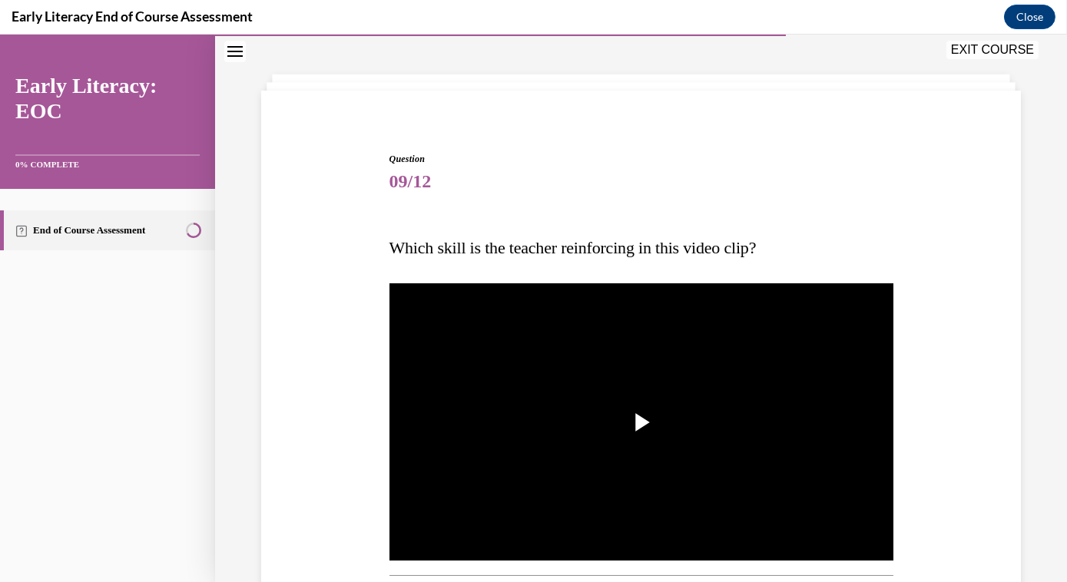
scroll to position [139, 0]
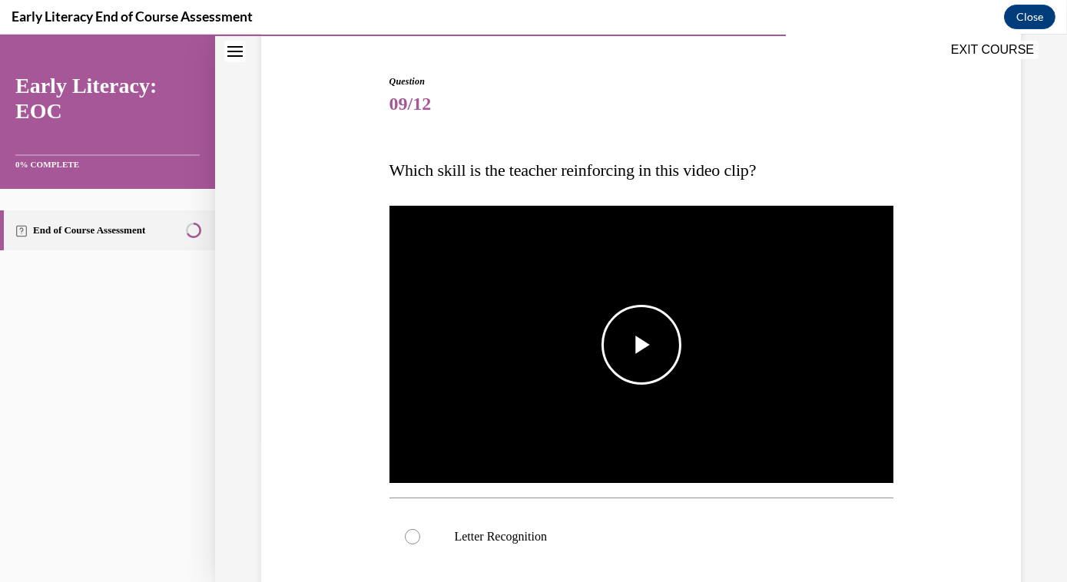
click at [641, 345] on span "Video player" at bounding box center [641, 345] width 0 height 0
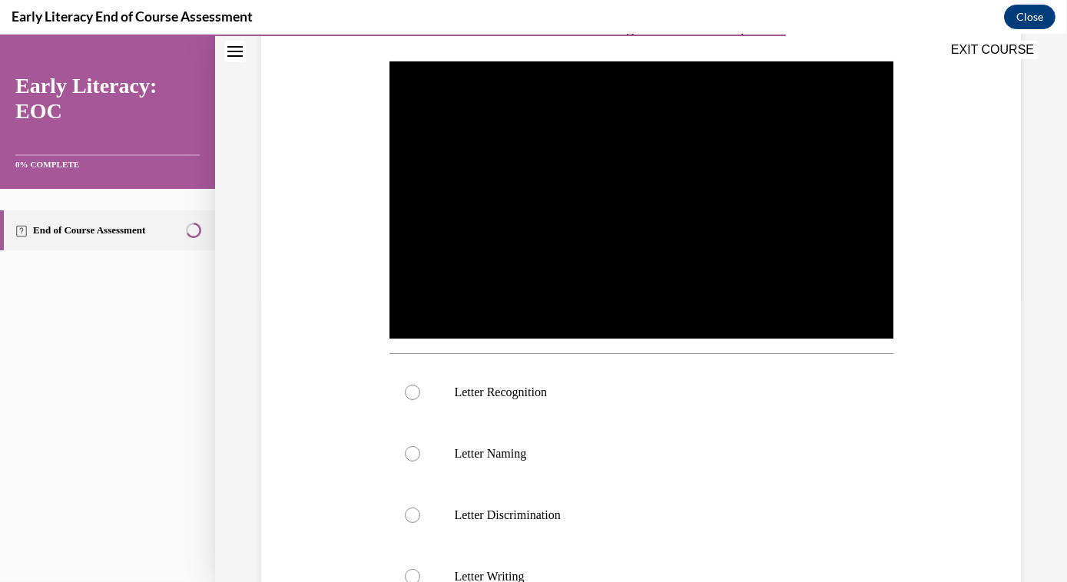
scroll to position [349, 0]
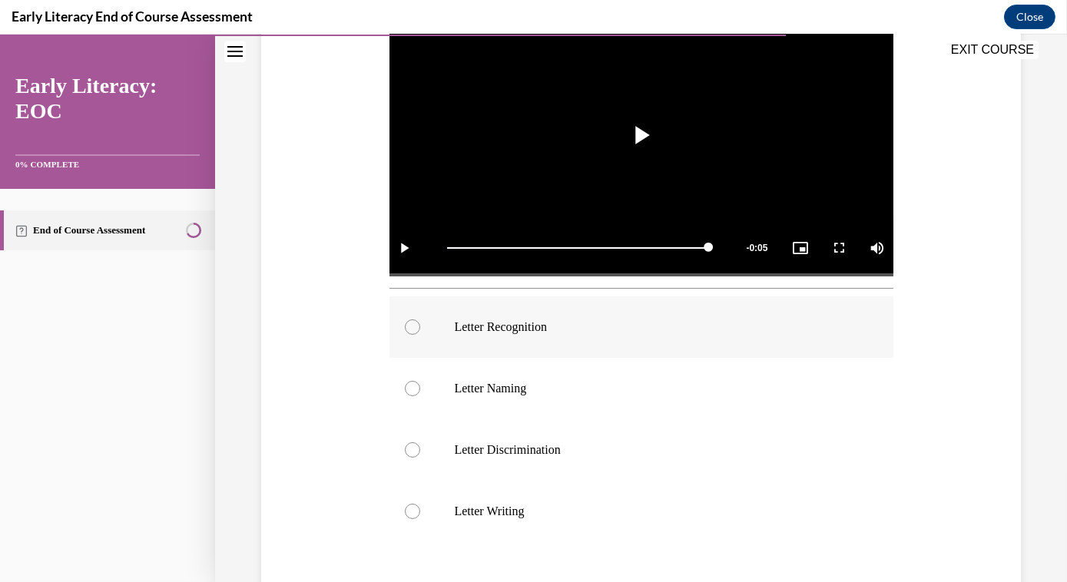
click at [409, 321] on div at bounding box center [412, 327] width 15 height 15
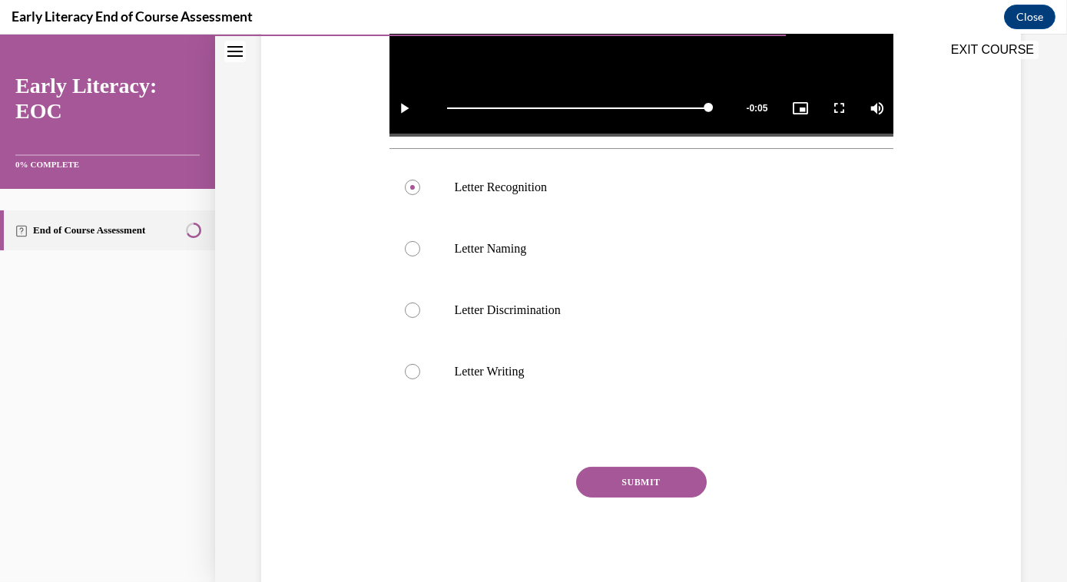
click at [673, 475] on button "SUBMIT" at bounding box center [641, 482] width 131 height 31
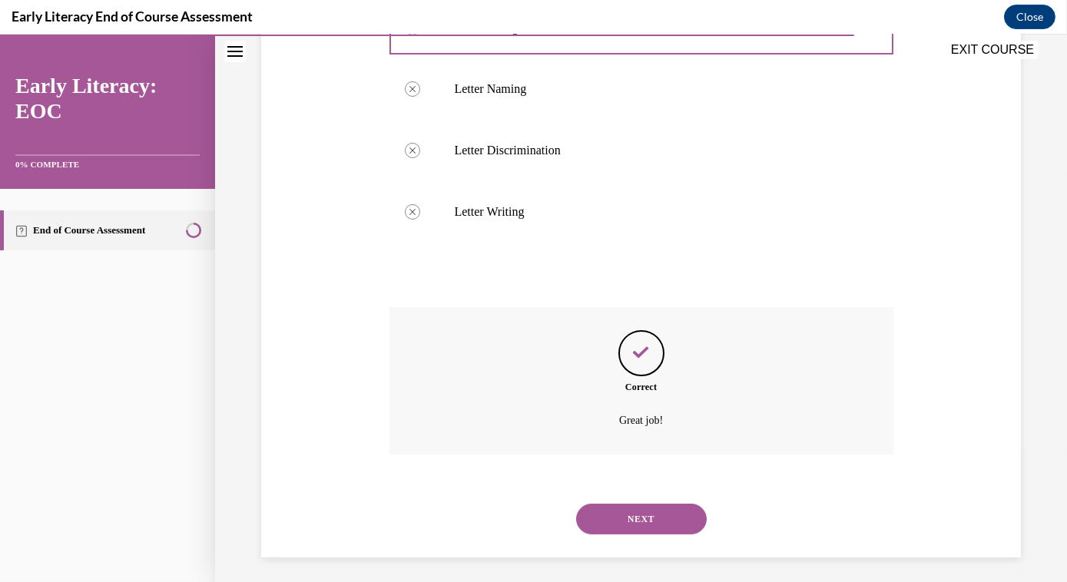
scroll to position [649, 0]
click at [642, 511] on button "NEXT" at bounding box center [641, 518] width 131 height 31
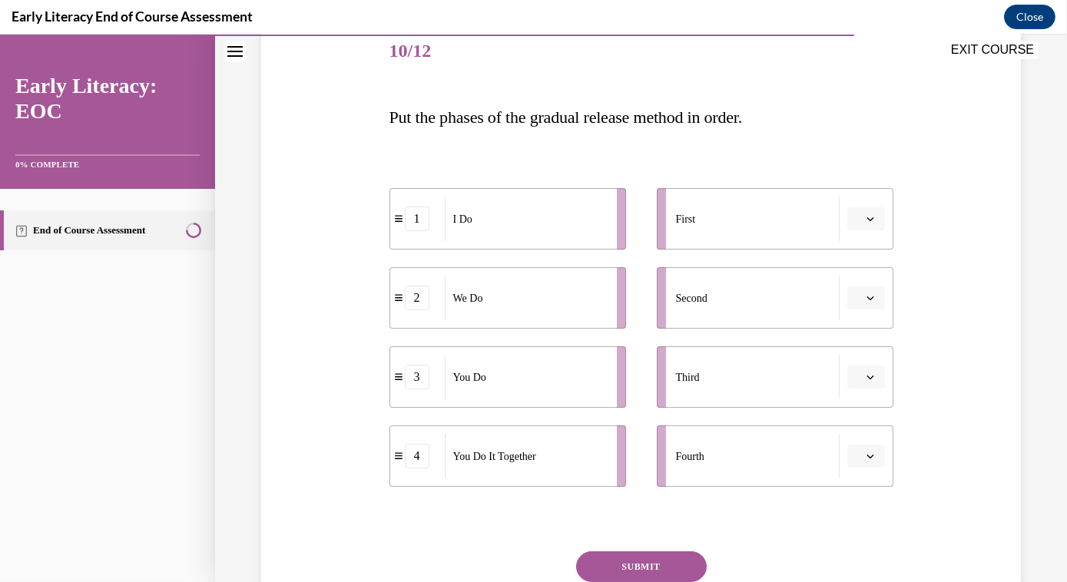
scroll to position [279, 0]
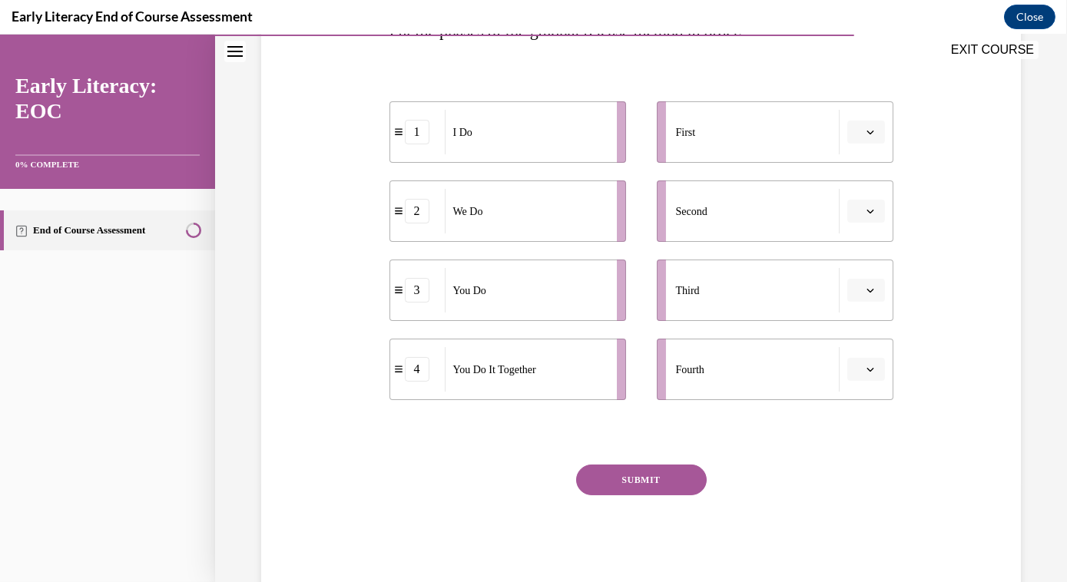
click at [787, 294] on span "button" at bounding box center [870, 290] width 11 height 11
click at [787, 446] on div "4" at bounding box center [855, 447] width 38 height 31
click at [787, 134] on icon "button" at bounding box center [870, 132] width 8 height 8
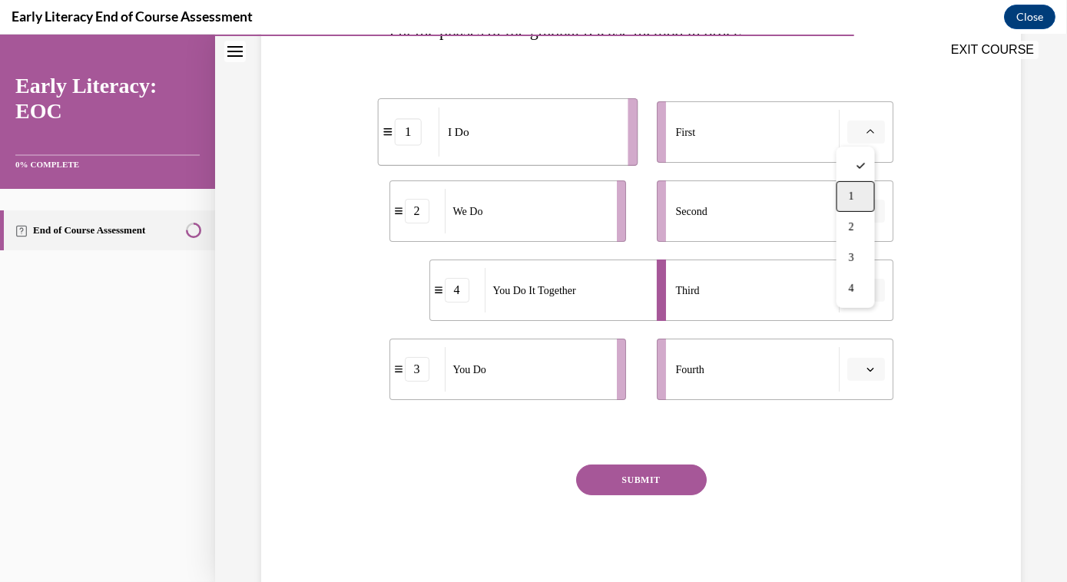
click at [787, 201] on div "1" at bounding box center [855, 196] width 38 height 31
click at [787, 210] on button "button" at bounding box center [866, 211] width 38 height 23
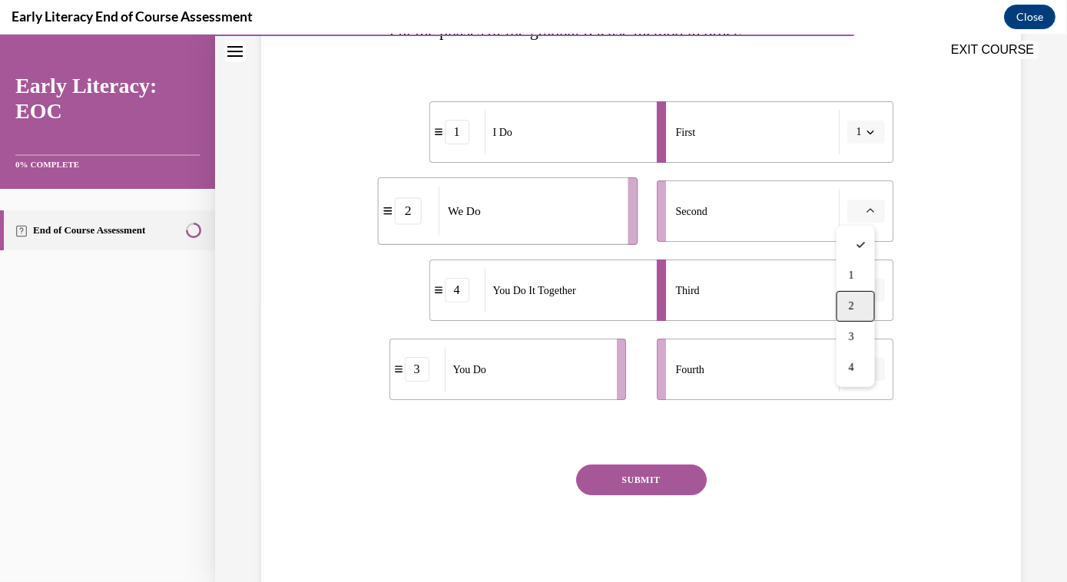
click at [787, 302] on div "2" at bounding box center [855, 306] width 38 height 31
click at [787, 366] on icon "button" at bounding box center [870, 370] width 8 height 8
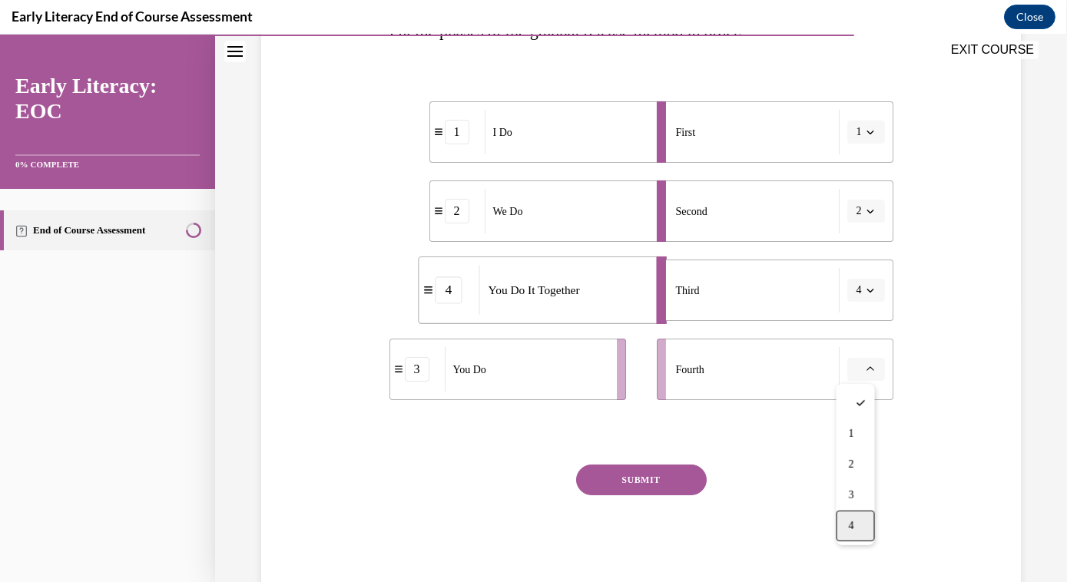
click at [787, 527] on div "4" at bounding box center [855, 526] width 38 height 31
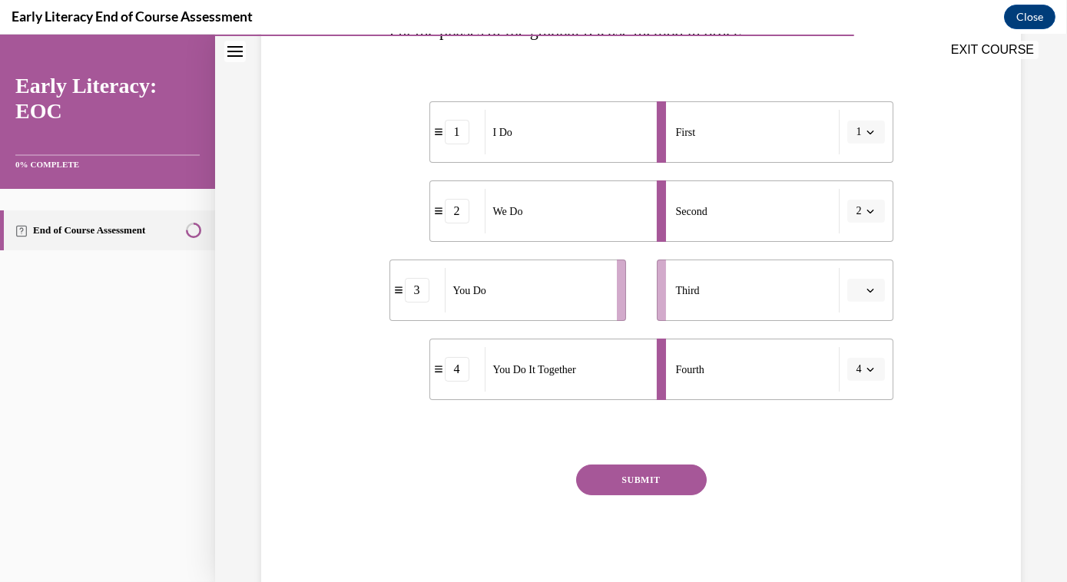
click at [787, 369] on icon "button" at bounding box center [869, 370] width 7 height 4
click at [787, 491] on div "3" at bounding box center [852, 495] width 38 height 31
click at [787, 370] on icon "button" at bounding box center [870, 370] width 8 height 8
click at [787, 538] on div "4" at bounding box center [852, 526] width 38 height 31
click at [787, 287] on icon "button" at bounding box center [870, 290] width 8 height 8
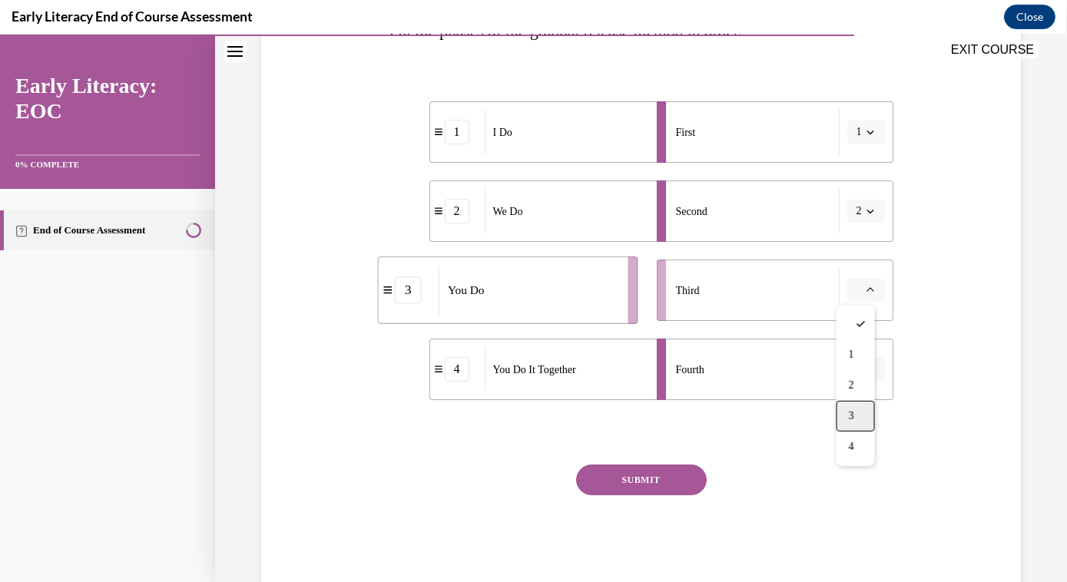
click at [787, 410] on div "3" at bounding box center [855, 416] width 38 height 31
click at [787, 370] on icon "button" at bounding box center [869, 370] width 7 height 4
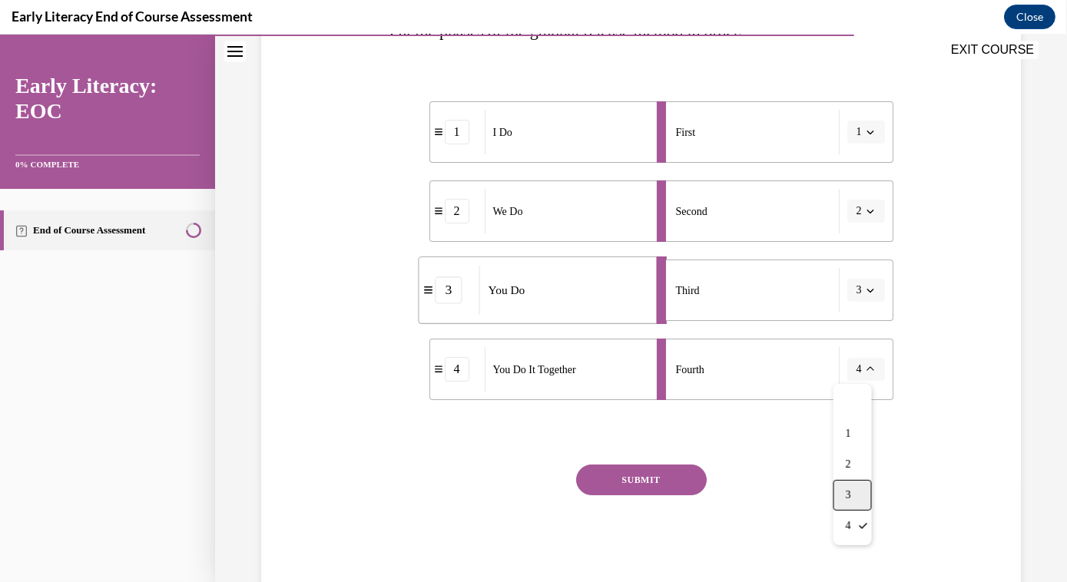
drag, startPoint x: 841, startPoint y: 493, endPoint x: 852, endPoint y: 462, distance: 33.3
click at [787, 492] on div "3" at bounding box center [852, 495] width 38 height 31
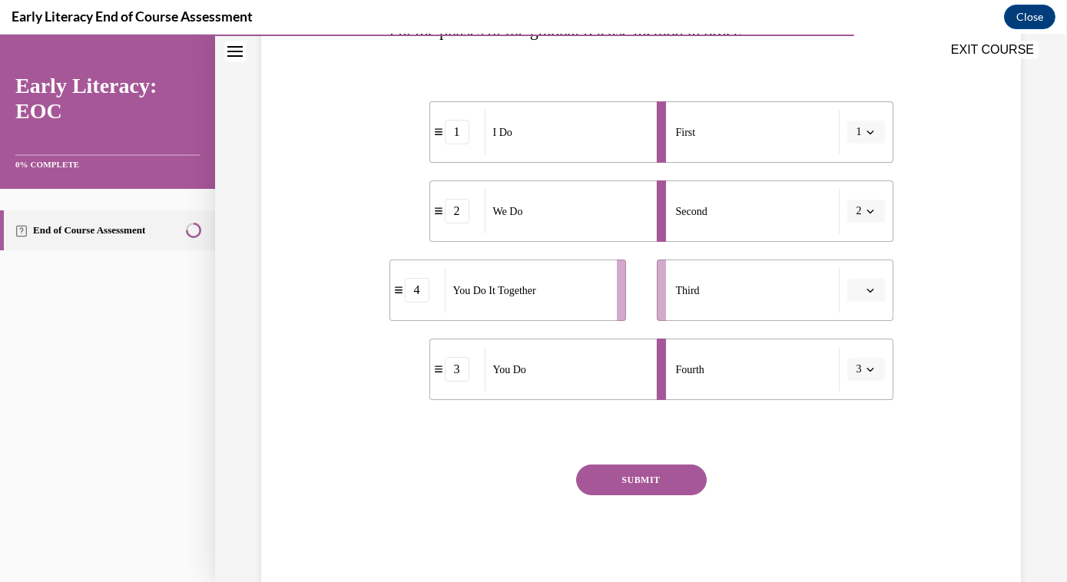
click at [787, 367] on icon "button" at bounding box center [870, 370] width 8 height 8
click at [787, 515] on div "4" at bounding box center [852, 526] width 38 height 31
click at [787, 284] on div "Question 10/12 Put the phases of the gradual release method in order. 1 I Do 2 …" at bounding box center [640, 240] width 767 height 702
click at [787, 290] on icon "button" at bounding box center [870, 290] width 8 height 8
click at [787, 416] on div "3" at bounding box center [855, 416] width 38 height 31
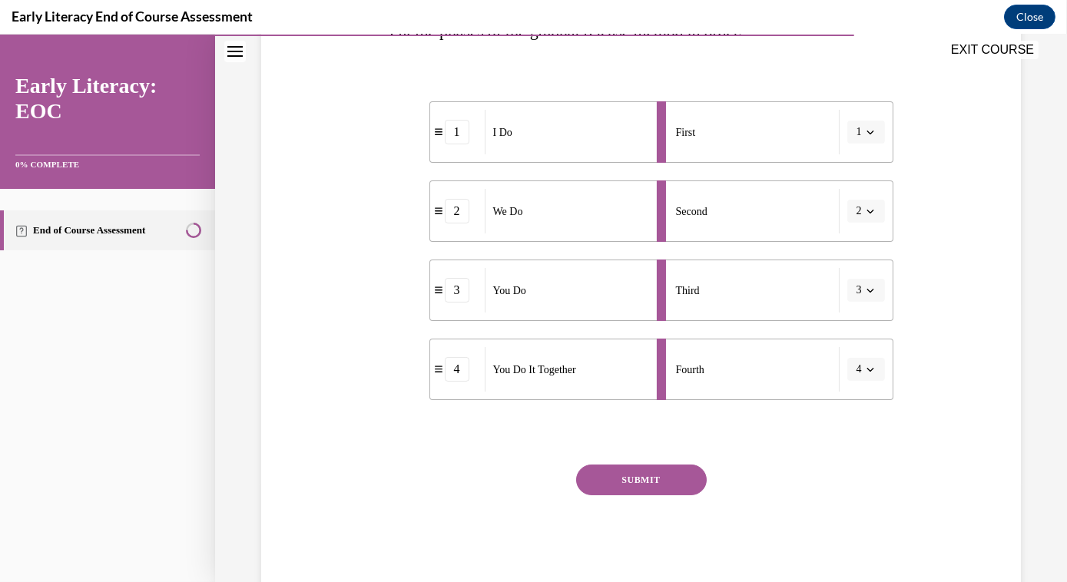
click at [787, 370] on icon "button" at bounding box center [870, 370] width 8 height 8
click at [787, 495] on div "3" at bounding box center [852, 495] width 38 height 31
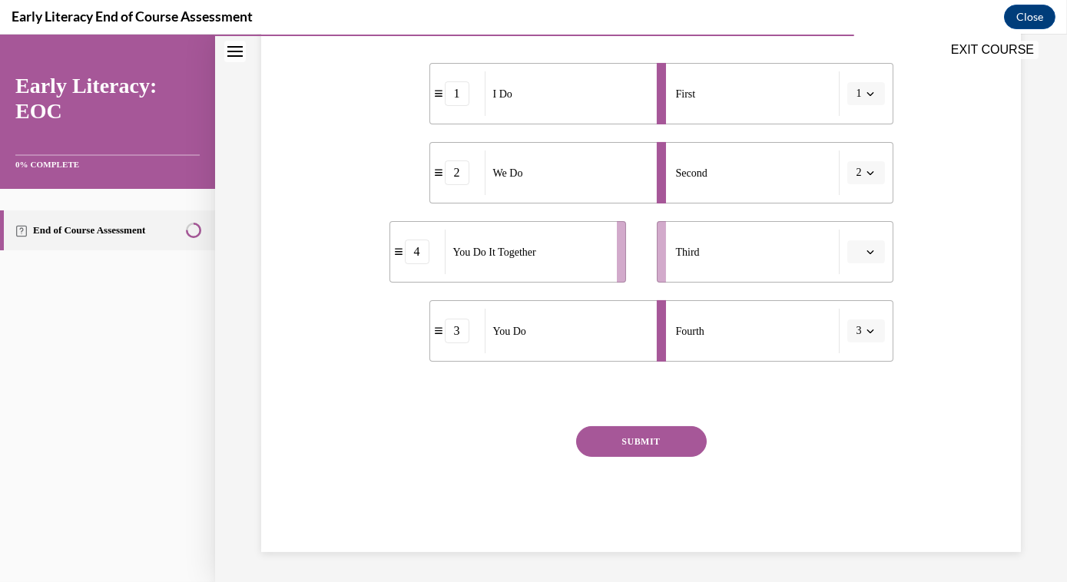
click at [787, 330] on icon "button" at bounding box center [870, 331] width 8 height 8
click at [787, 480] on div "4" at bounding box center [852, 487] width 38 height 31
click at [787, 422] on div "Question 10/12 Put the phases of the gradual release method in order. 1 I Do 2 …" at bounding box center [641, 224] width 504 height 656
click at [654, 437] on button "SUBMIT" at bounding box center [641, 441] width 131 height 31
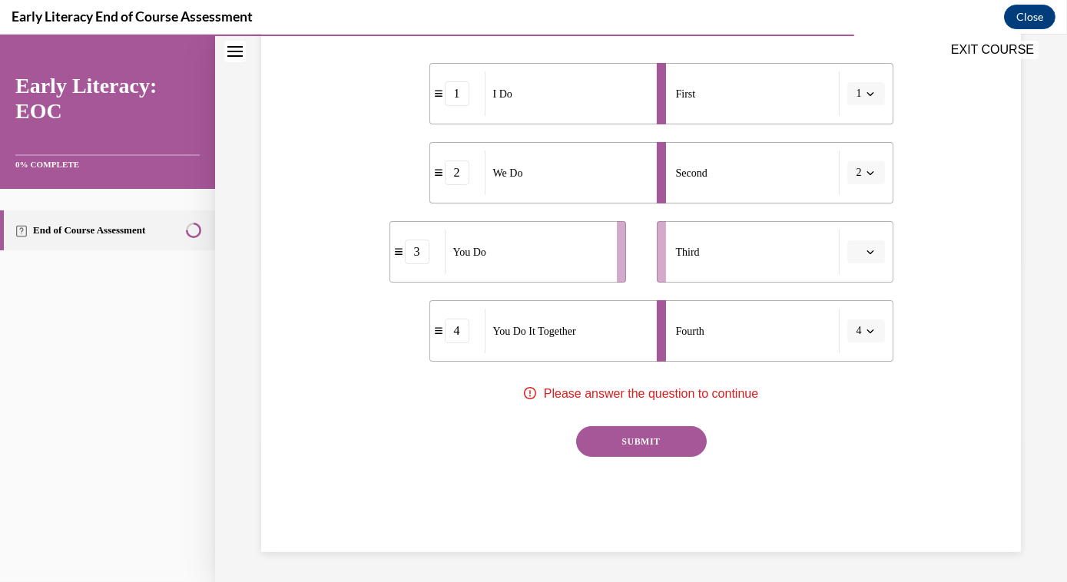
click at [787, 248] on icon "button" at bounding box center [870, 252] width 8 height 8
click at [787, 379] on div "3" at bounding box center [855, 378] width 38 height 31
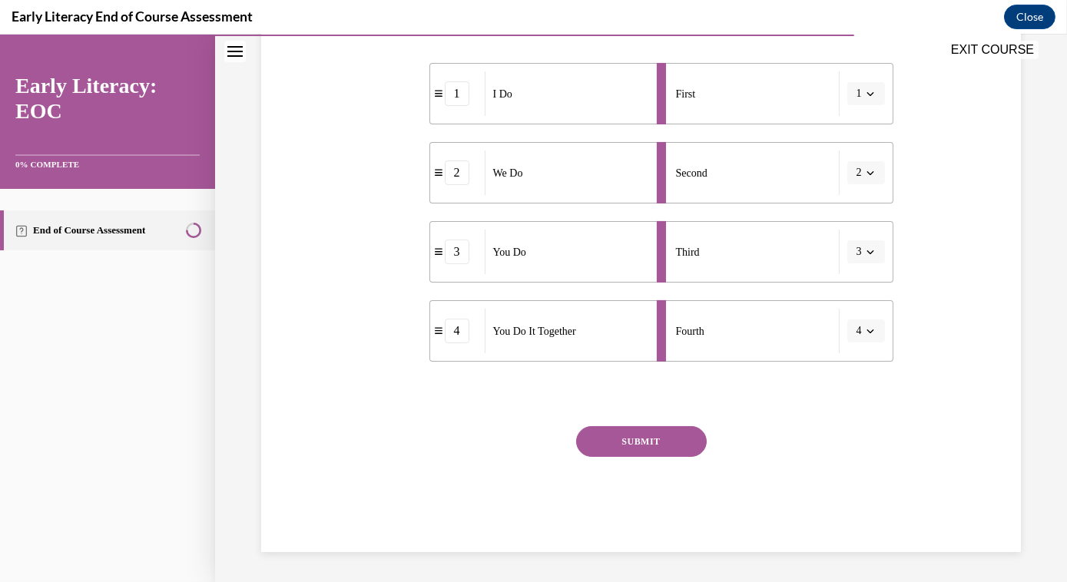
click at [787, 250] on span "button" at bounding box center [870, 252] width 11 height 11
click at [787, 415] on div "4" at bounding box center [852, 408] width 38 height 31
click at [787, 333] on icon "button" at bounding box center [870, 331] width 8 height 8
click at [787, 459] on div "3" at bounding box center [855, 457] width 38 height 31
click at [644, 442] on button "SUBMIT" at bounding box center [641, 441] width 131 height 31
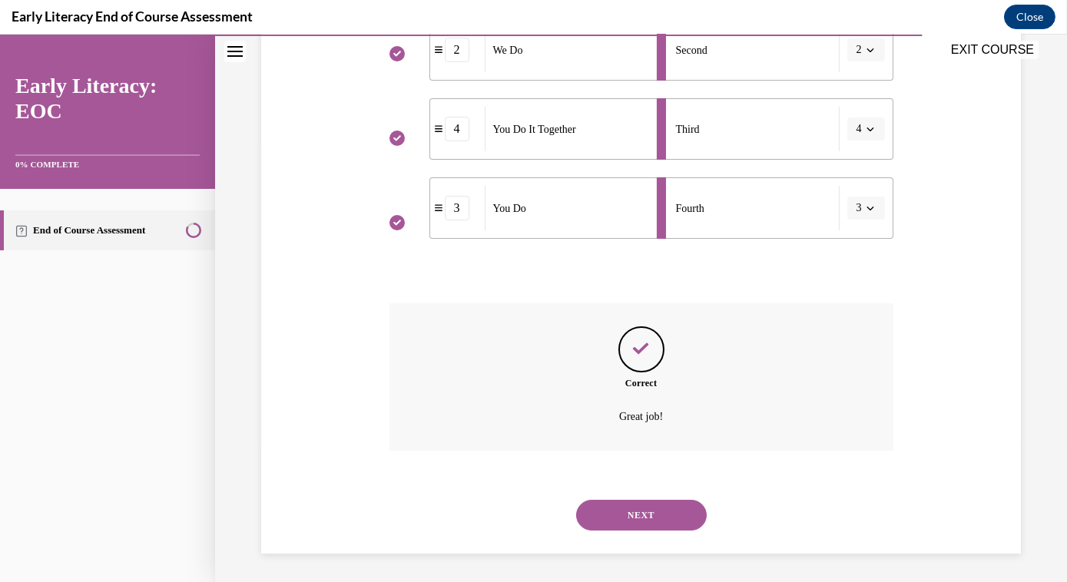
scroll to position [442, 0]
click at [622, 518] on button "NEXT" at bounding box center [641, 513] width 131 height 31
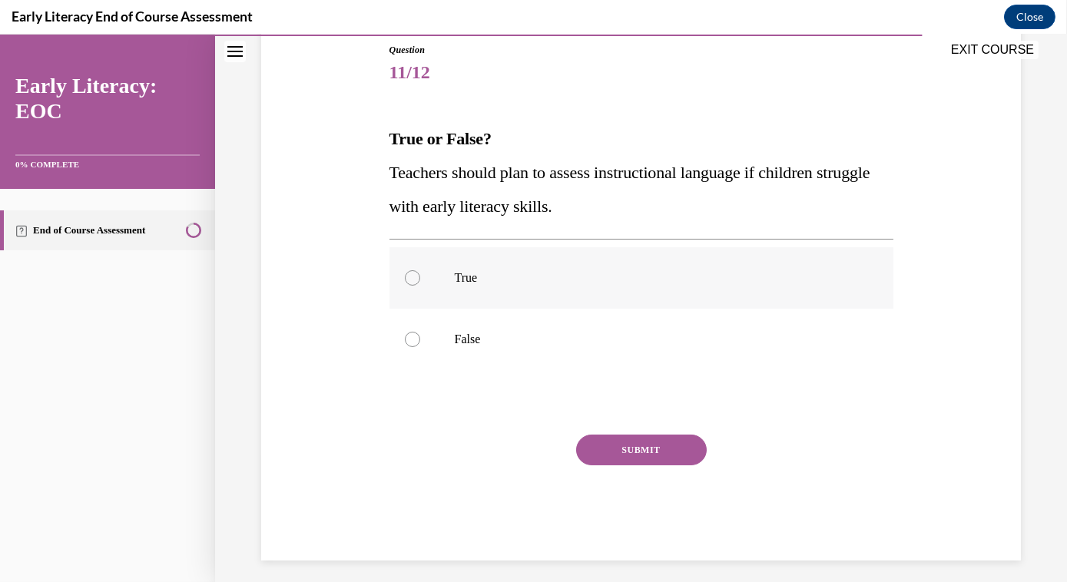
click at [413, 277] on div at bounding box center [412, 277] width 15 height 15
click at [671, 449] on button "SUBMIT" at bounding box center [641, 450] width 131 height 31
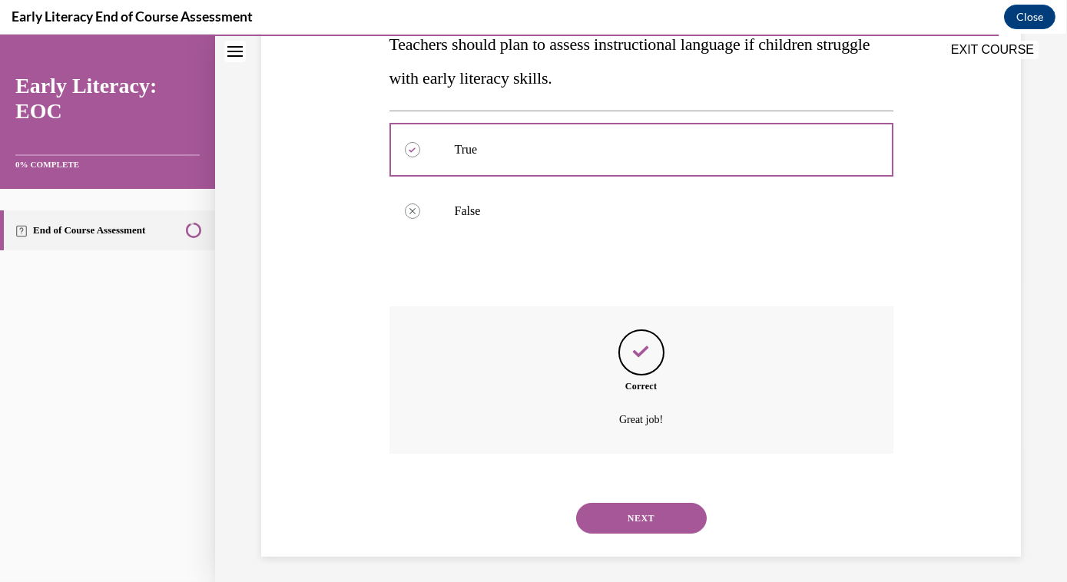
scroll to position [303, 0]
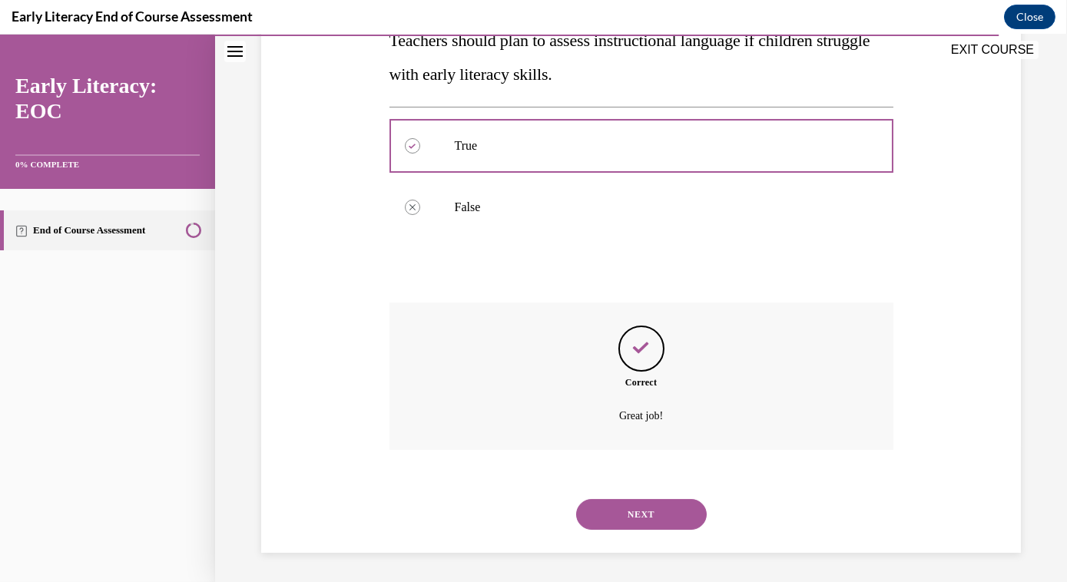
click at [630, 518] on button "NEXT" at bounding box center [641, 514] width 131 height 31
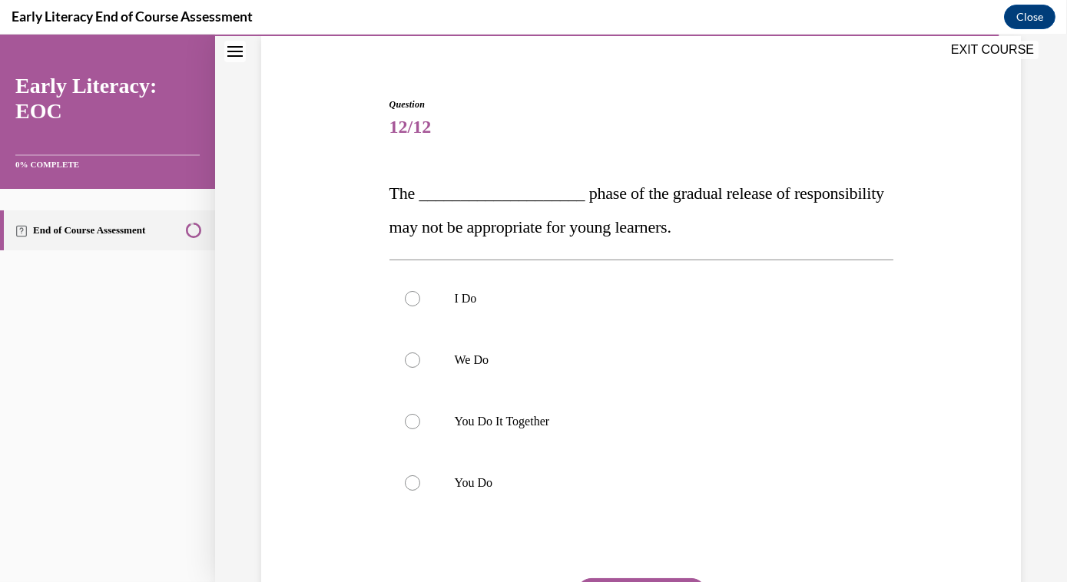
scroll to position [139, 0]
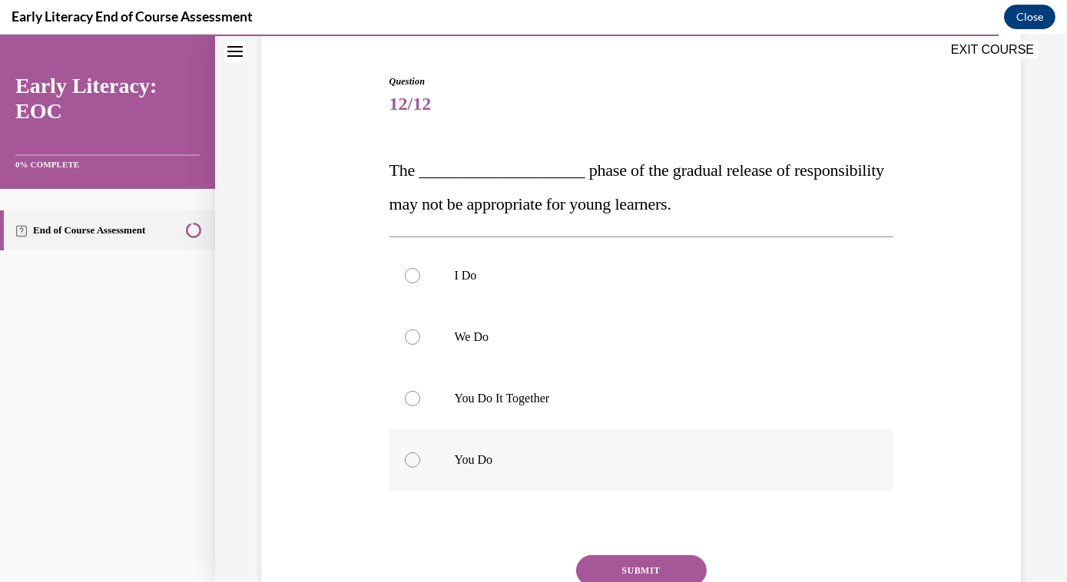
click at [406, 457] on div at bounding box center [412, 459] width 15 height 15
click at [676, 568] on button "SUBMIT" at bounding box center [641, 570] width 131 height 31
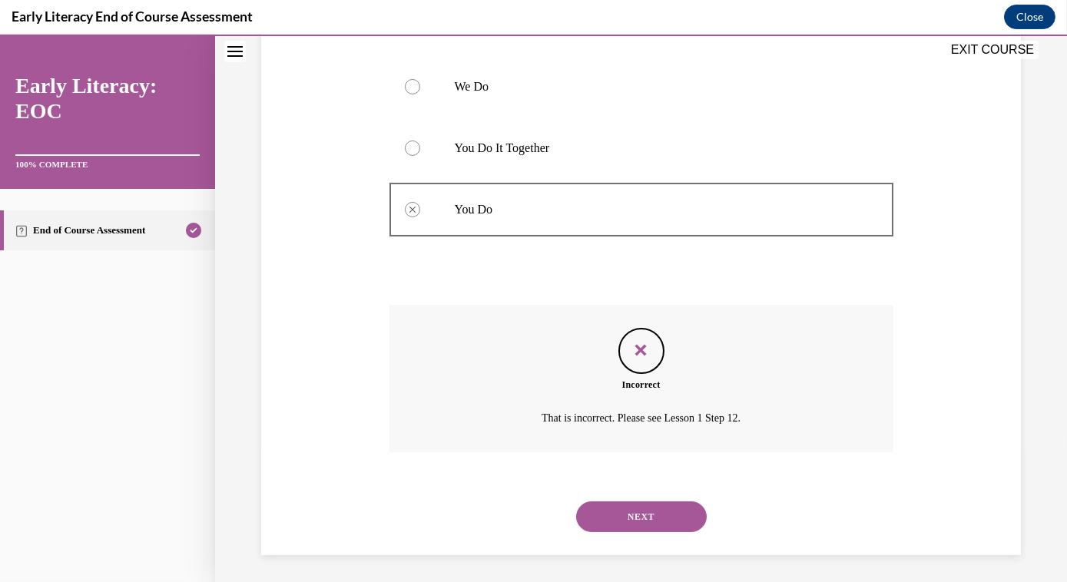
scroll to position [392, 0]
click at [664, 521] on button "NEXT" at bounding box center [641, 513] width 131 height 31
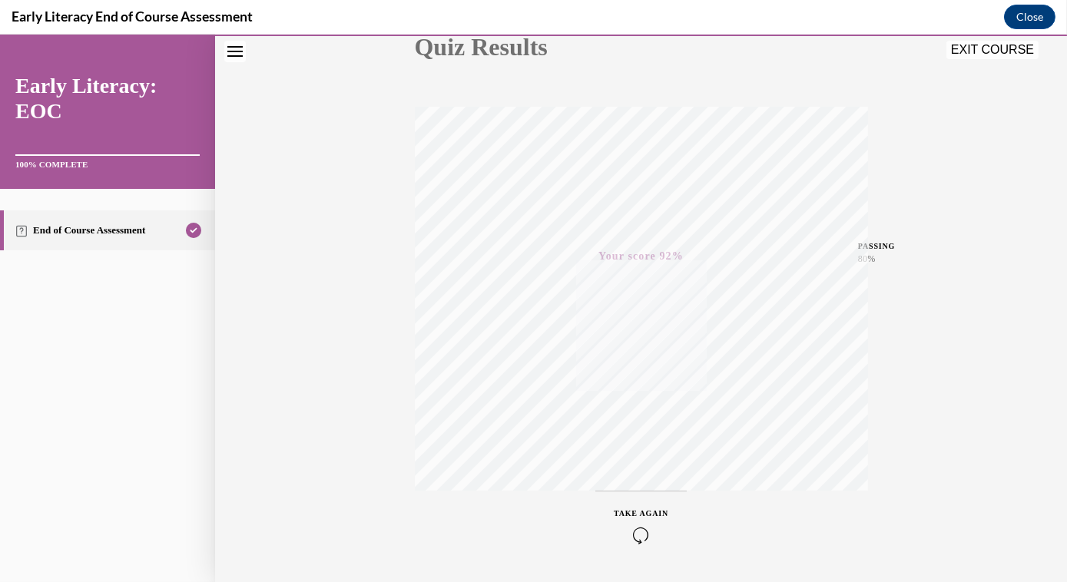
scroll to position [169, 0]
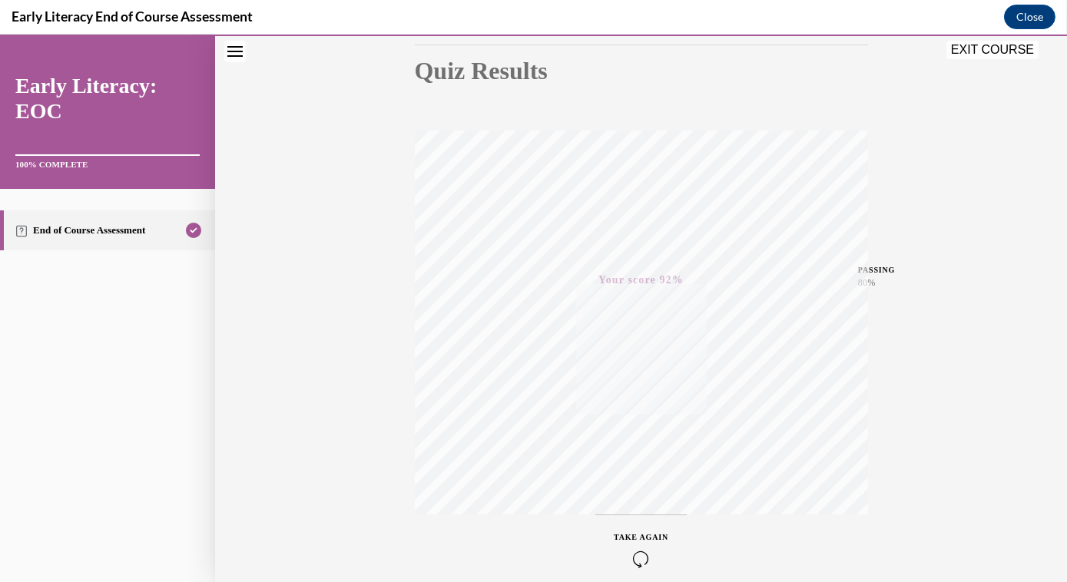
click at [787, 50] on button "EXIT COURSE" at bounding box center [992, 50] width 92 height 18
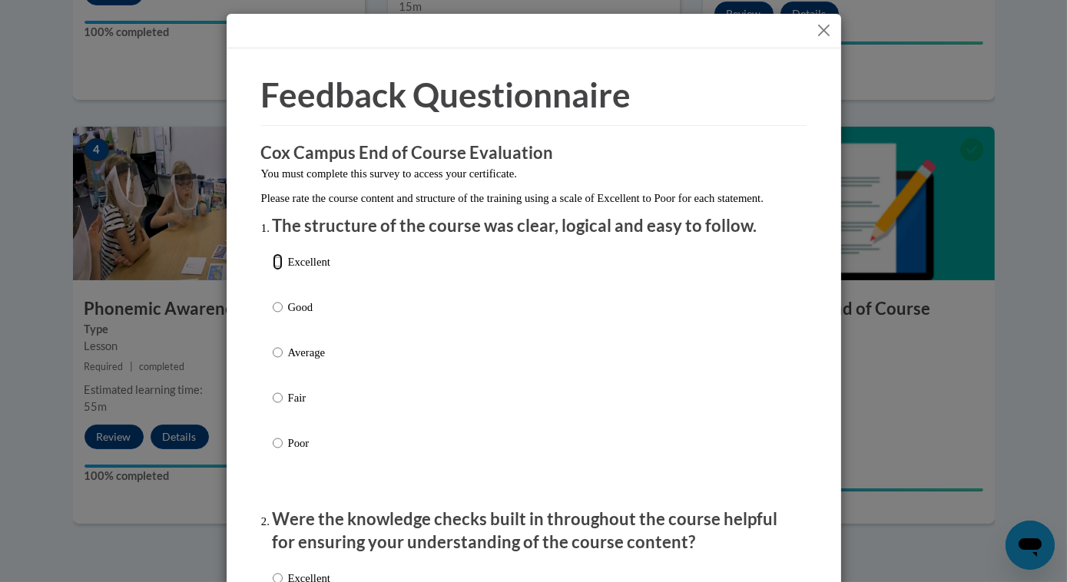
click at [273, 270] on input "Excellent" at bounding box center [278, 261] width 10 height 17
radio input "true"
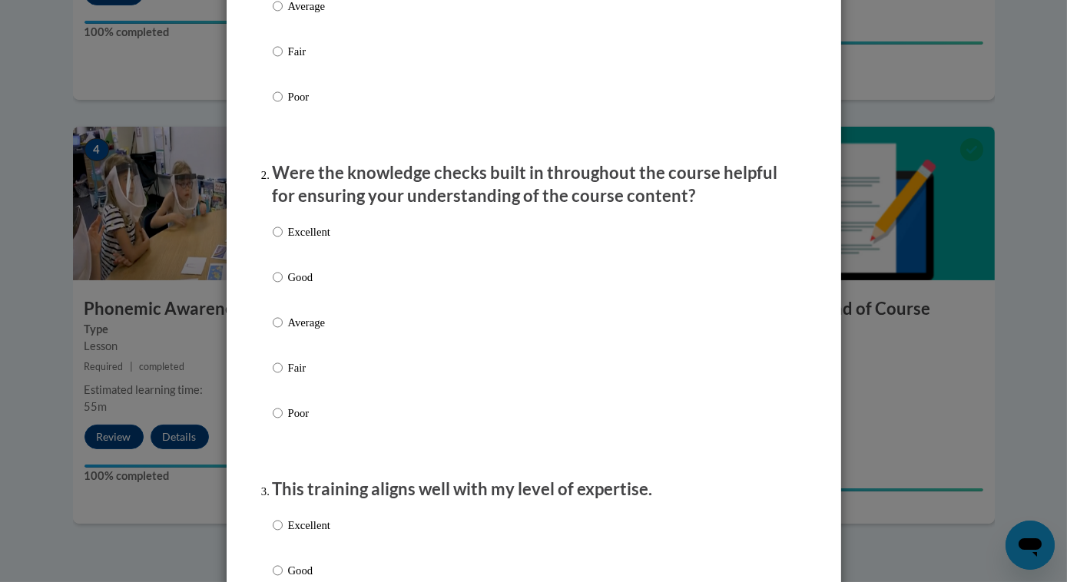
scroll to position [349, 0]
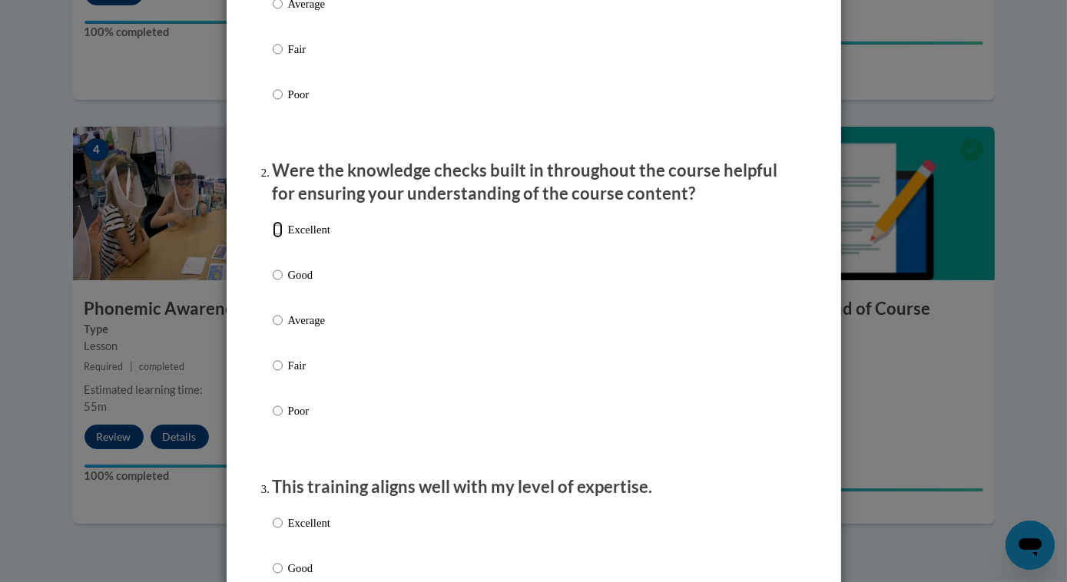
click at [273, 238] on input "Excellent" at bounding box center [278, 229] width 10 height 17
radio input "true"
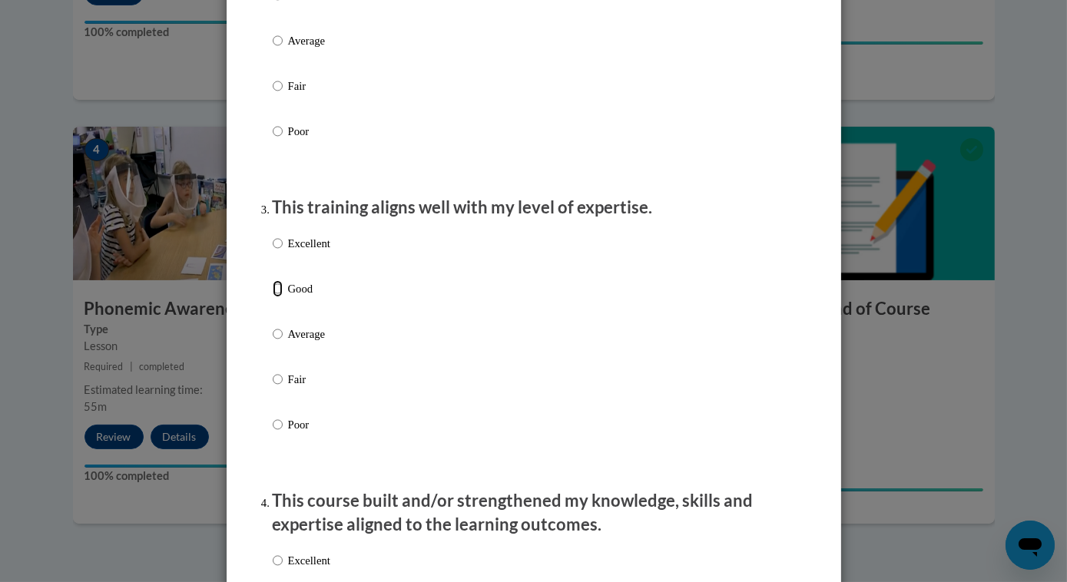
click at [273, 297] on input "Good" at bounding box center [278, 288] width 10 height 17
radio input "true"
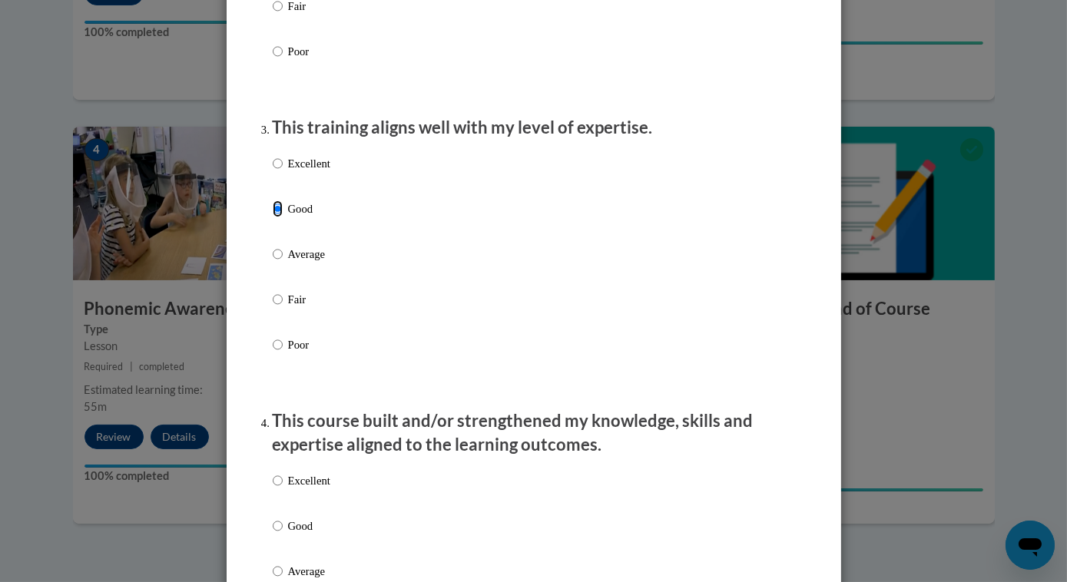
scroll to position [698, 0]
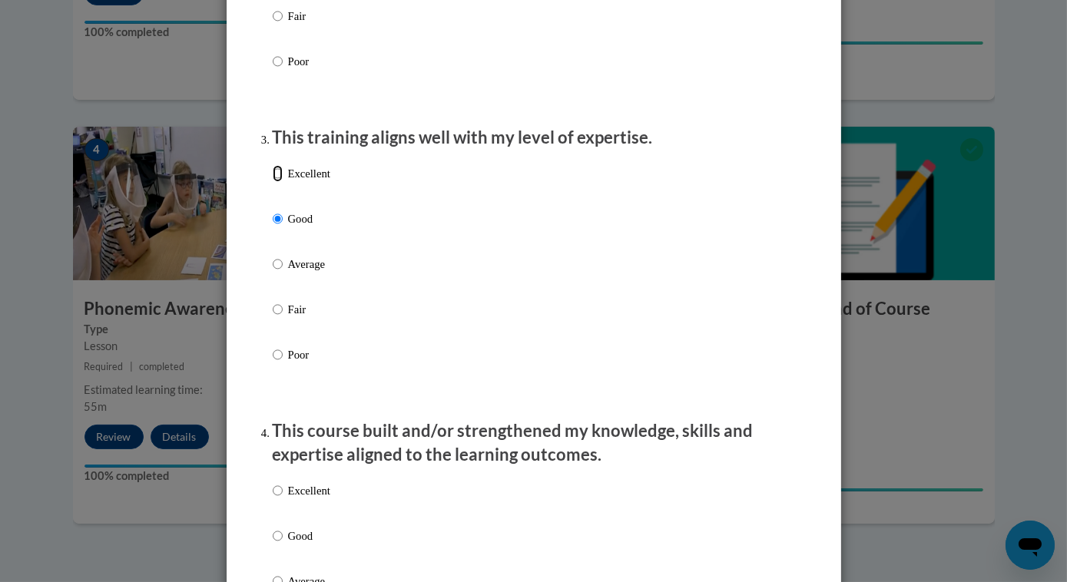
click at [273, 182] on input "Excellent" at bounding box center [278, 173] width 10 height 17
radio input "true"
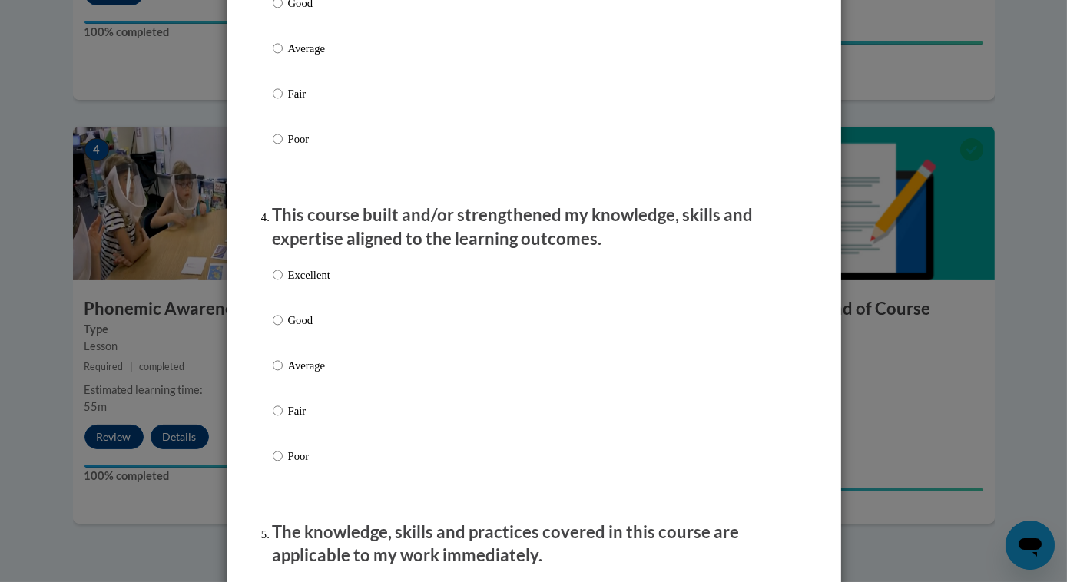
scroll to position [977, 0]
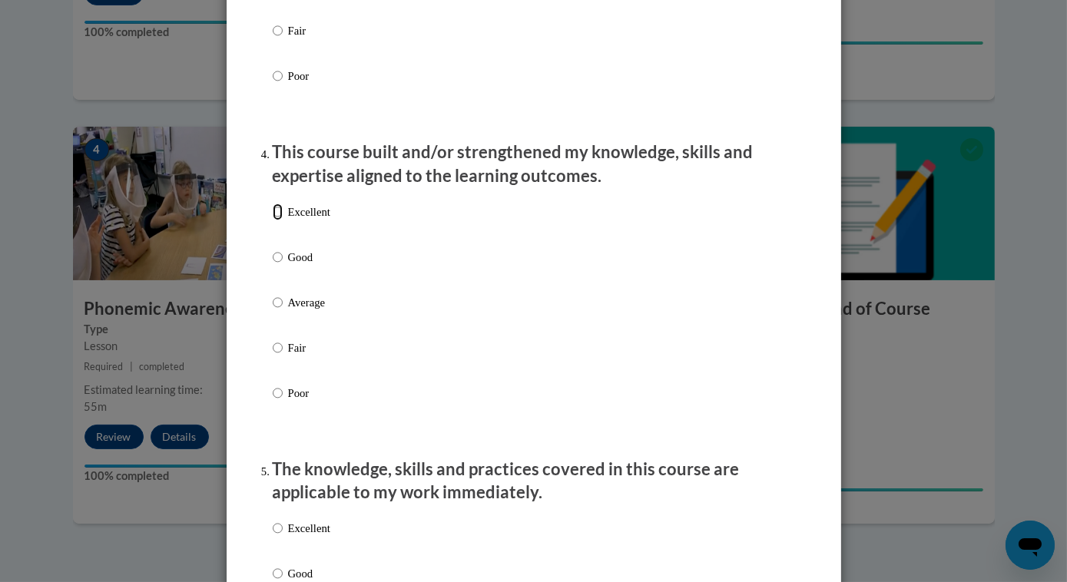
click at [273, 220] on input "Excellent" at bounding box center [278, 212] width 10 height 17
radio input "true"
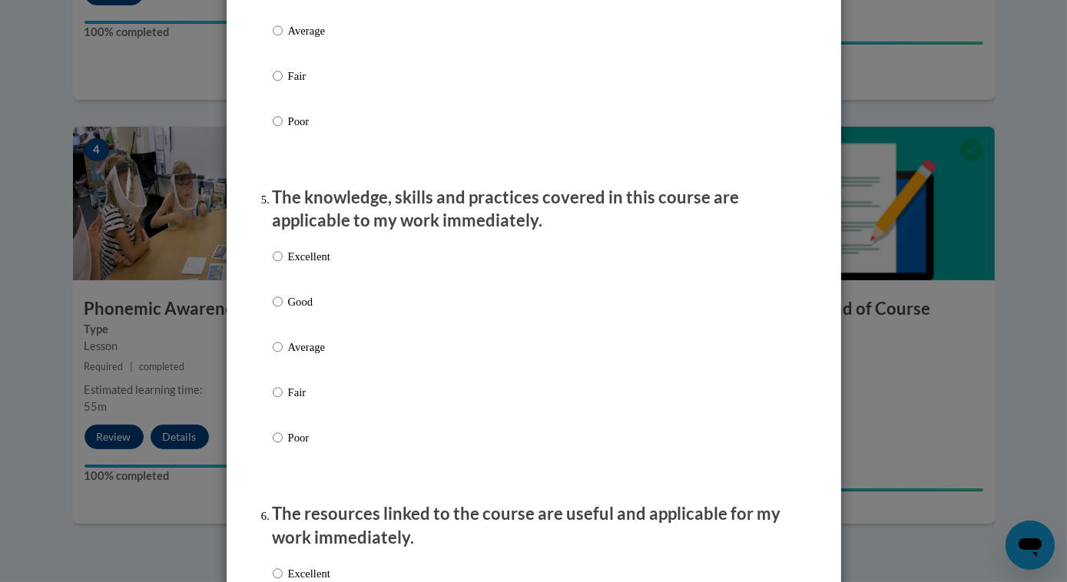
scroll to position [1257, 0]
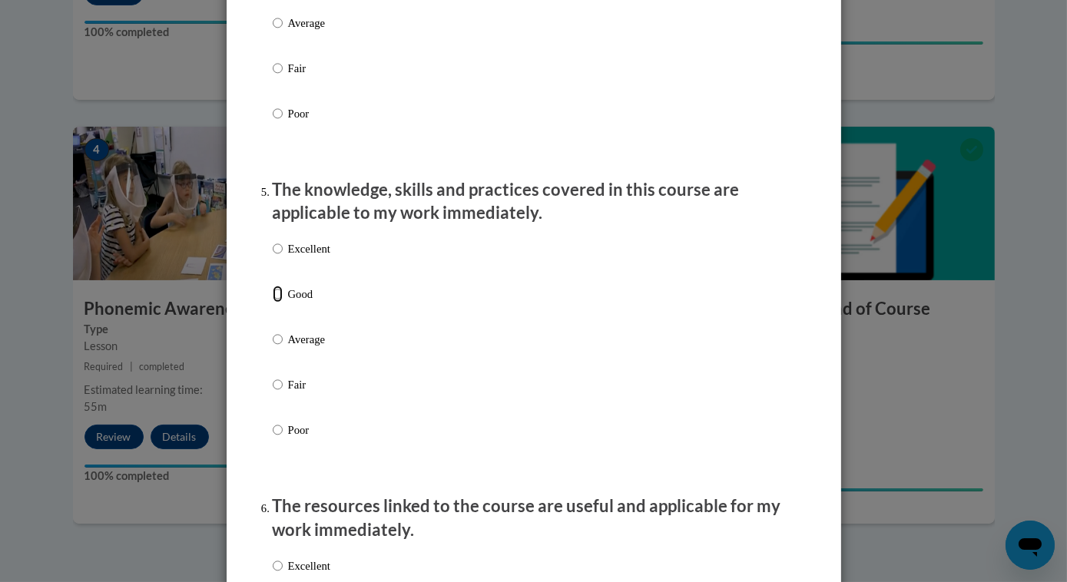
click at [273, 303] on input "Good" at bounding box center [278, 294] width 10 height 17
radio input "true"
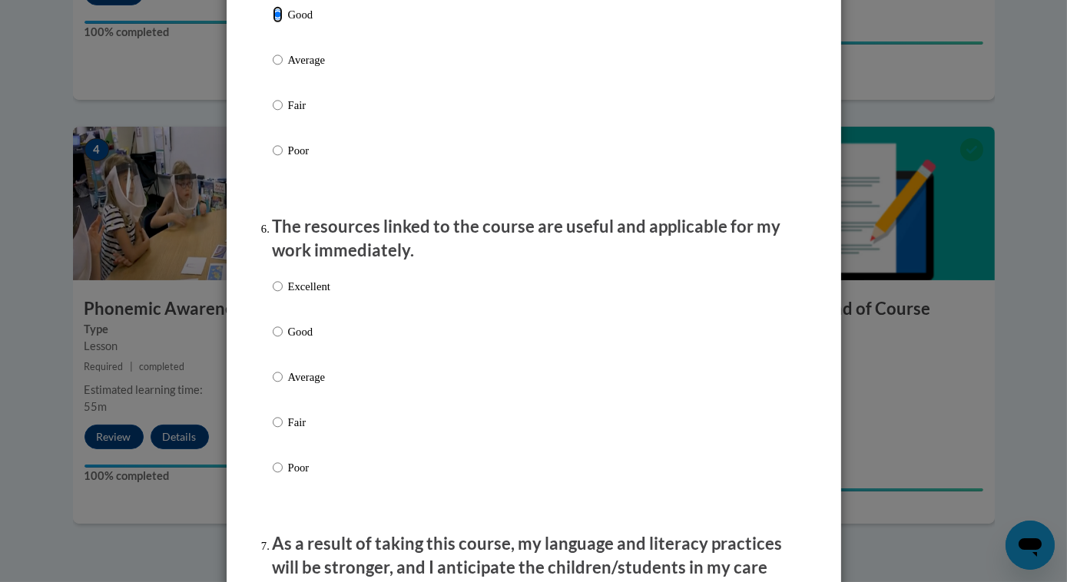
scroll to position [1605, 0]
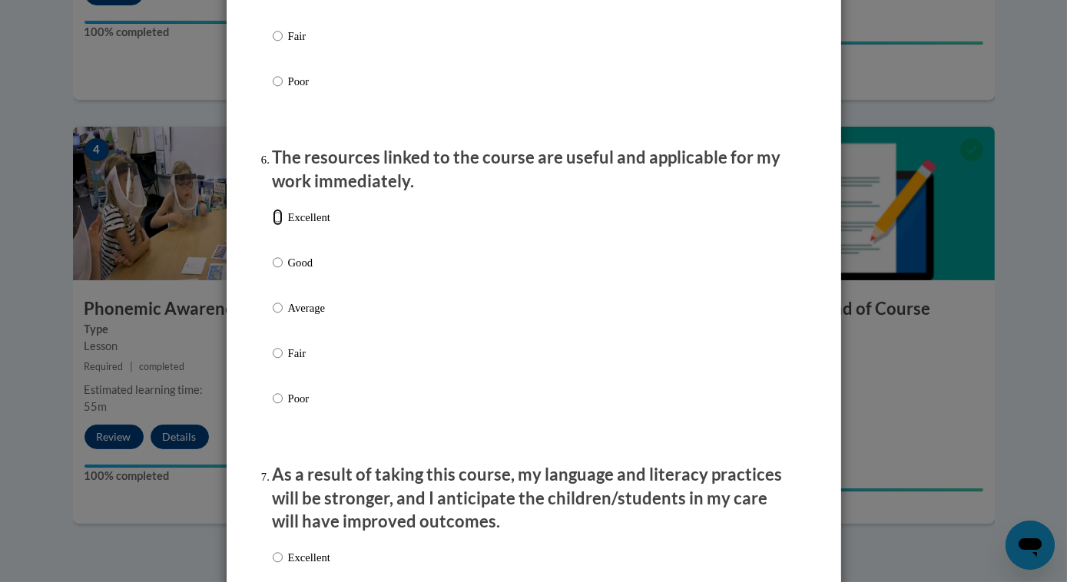
click at [274, 226] on input "Excellent" at bounding box center [278, 217] width 10 height 17
radio input "true"
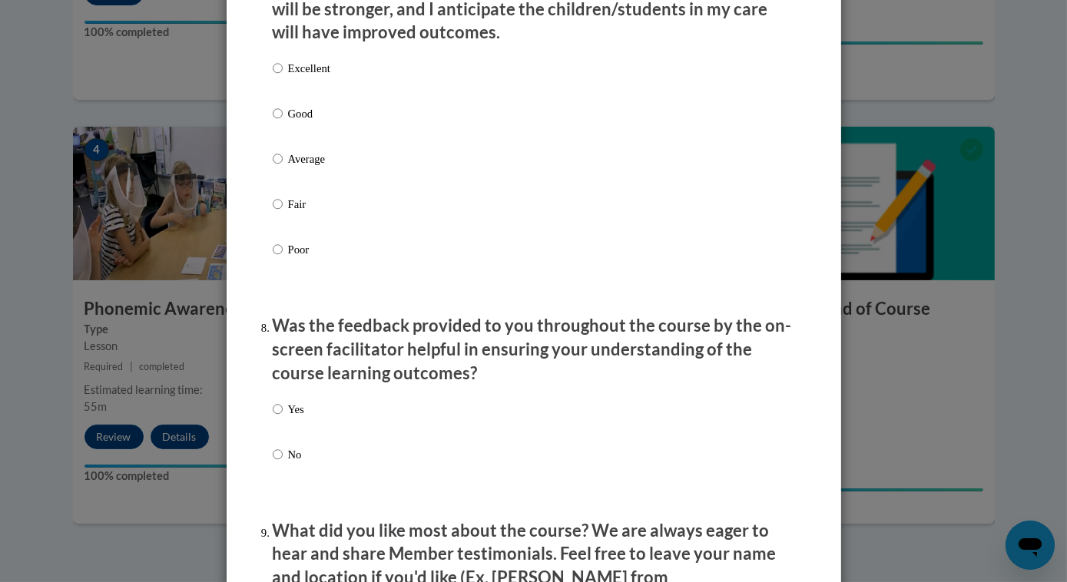
scroll to position [1885, 0]
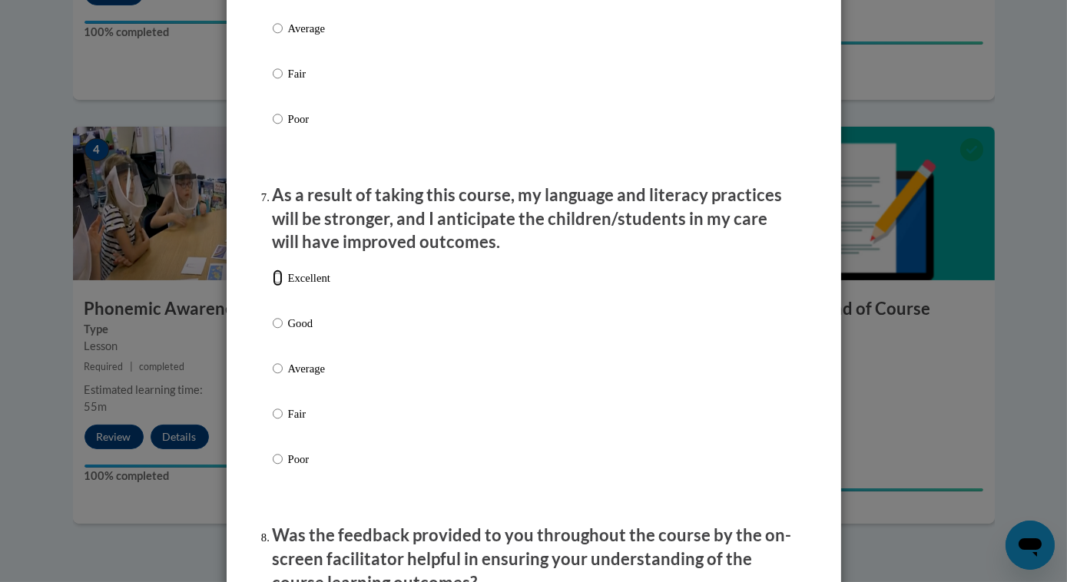
click at [273, 286] on input "Excellent" at bounding box center [278, 278] width 10 height 17
radio input "true"
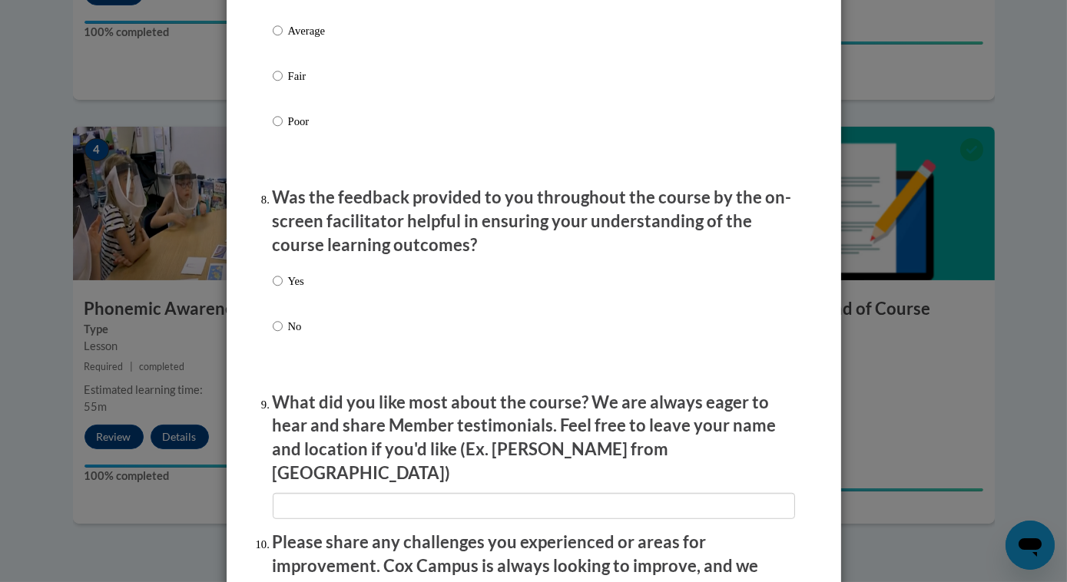
scroll to position [2234, 0]
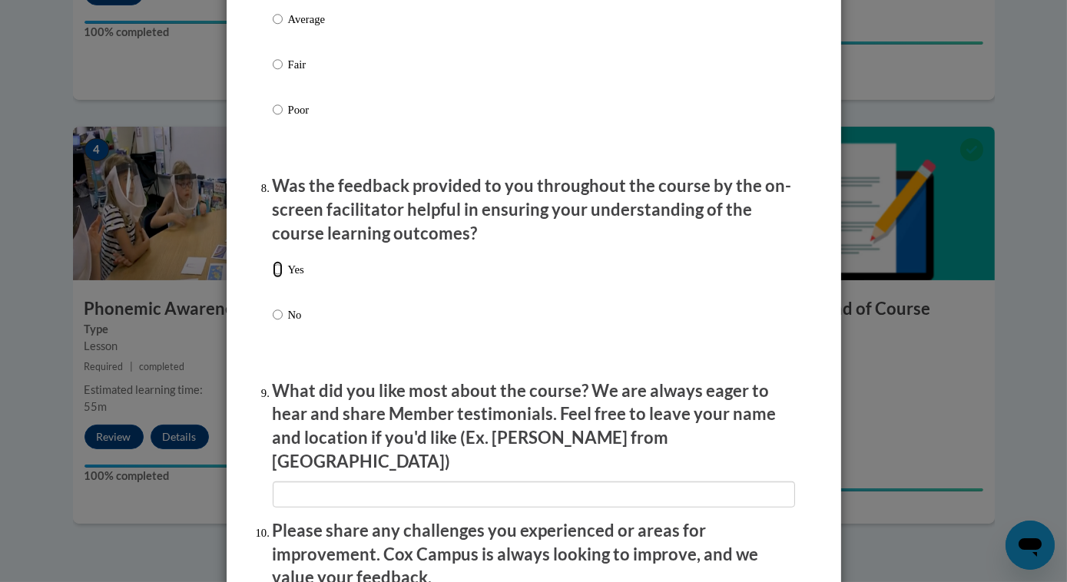
click at [274, 278] on input "Yes" at bounding box center [278, 269] width 10 height 17
radio input "true"
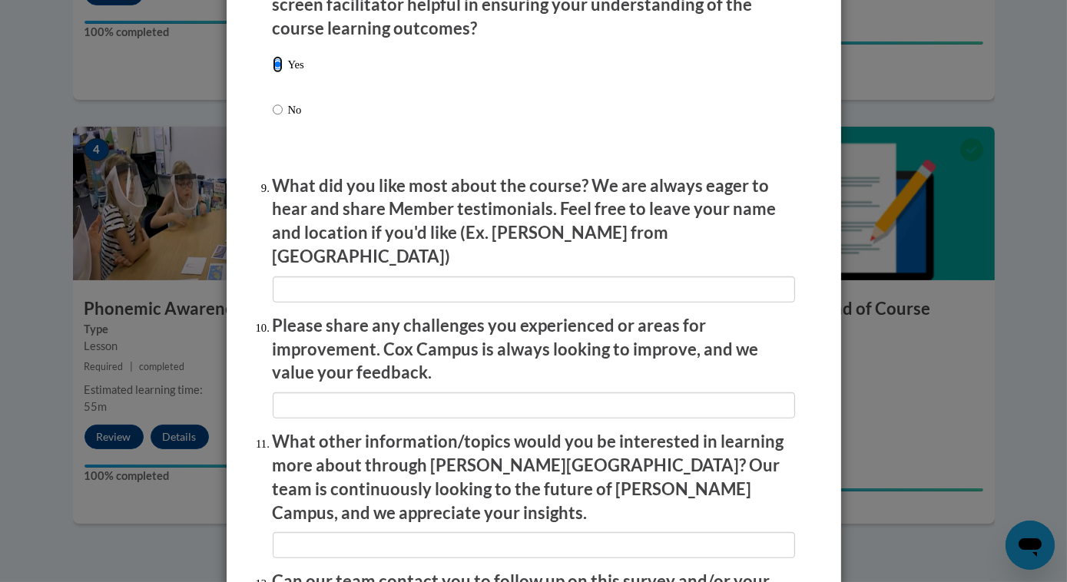
scroll to position [2443, 0]
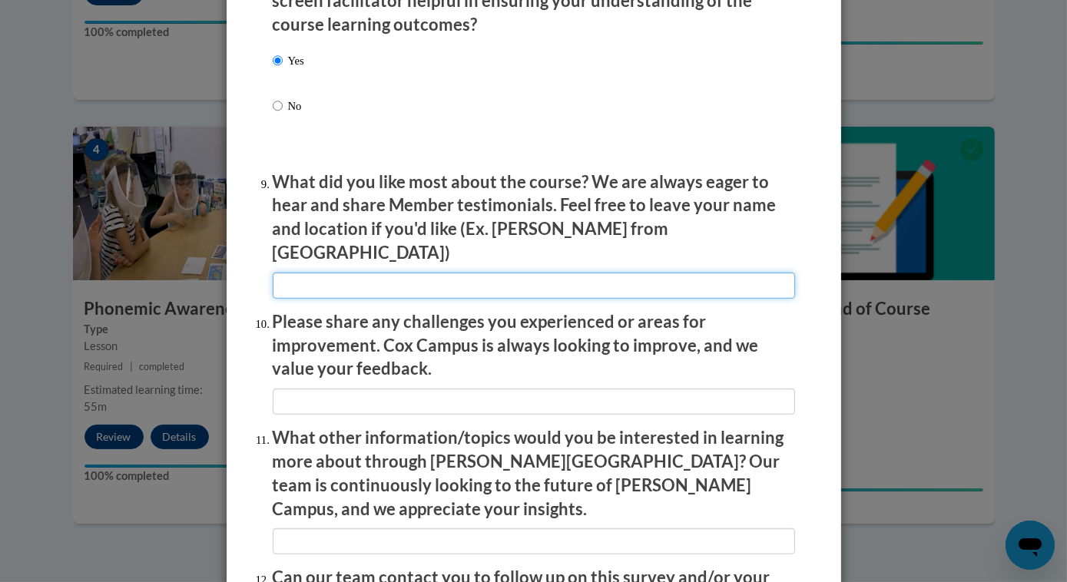
click at [302, 273] on input "textbox" at bounding box center [534, 286] width 522 height 26
click at [476, 273] on input "textbox" at bounding box center [534, 286] width 522 height 26
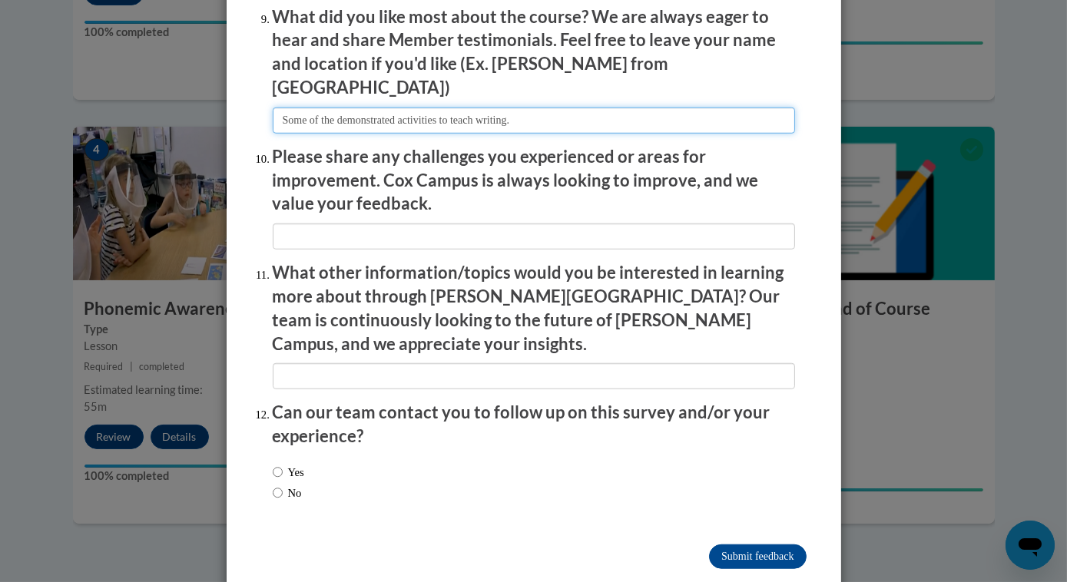
scroll to position [2611, 0]
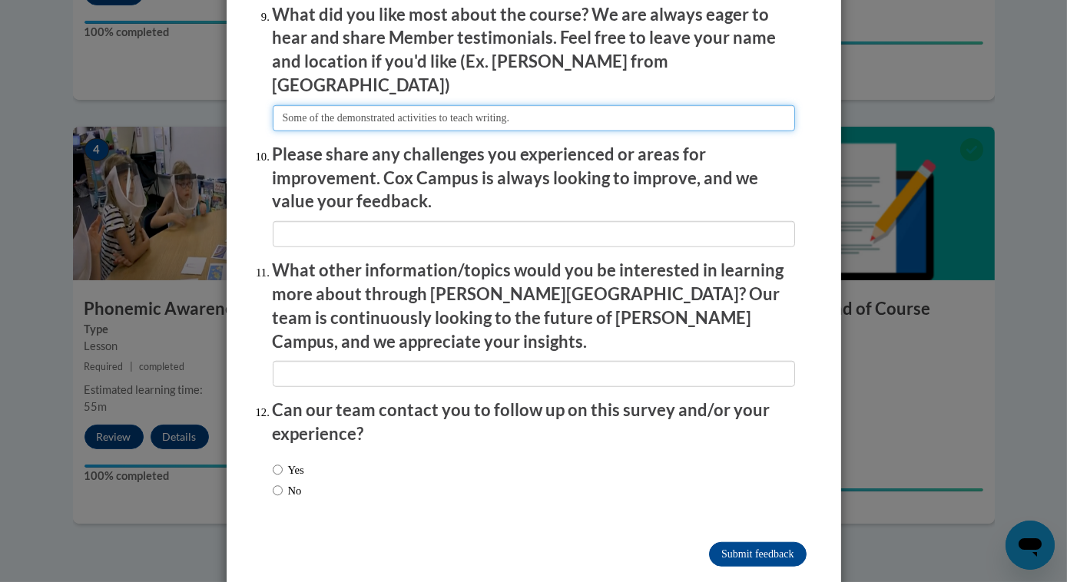
type input "Some of the demonstrated activities to teach writing."
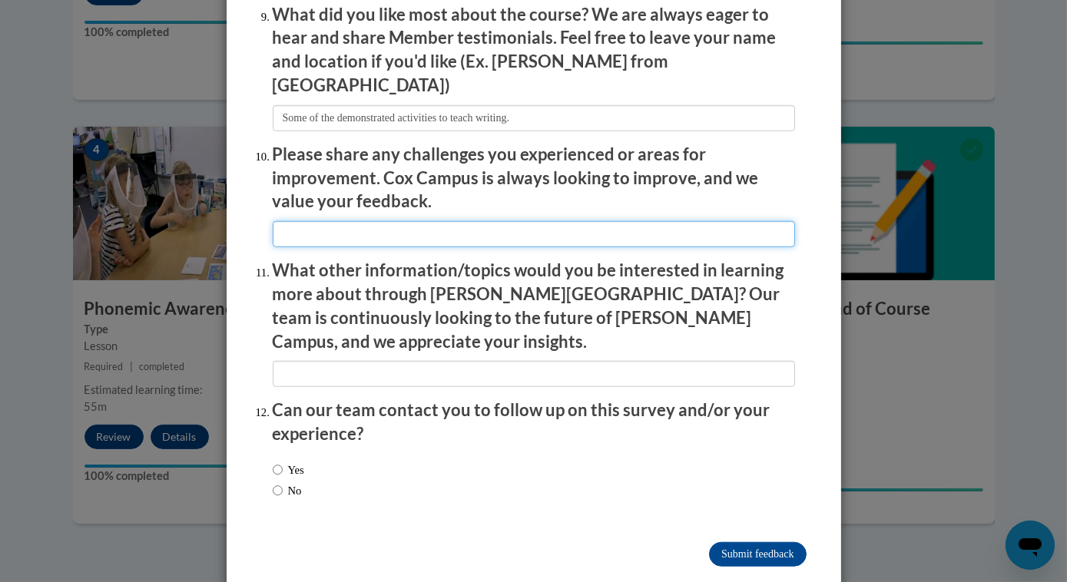
click at [281, 225] on input "textbox" at bounding box center [534, 234] width 522 height 26
drag, startPoint x: 575, startPoint y: 226, endPoint x: 537, endPoint y: 224, distance: 38.5
click at [537, 222] on input "textbox" at bounding box center [534, 234] width 522 height 26
click at [474, 225] on input "textbox" at bounding box center [534, 234] width 522 height 26
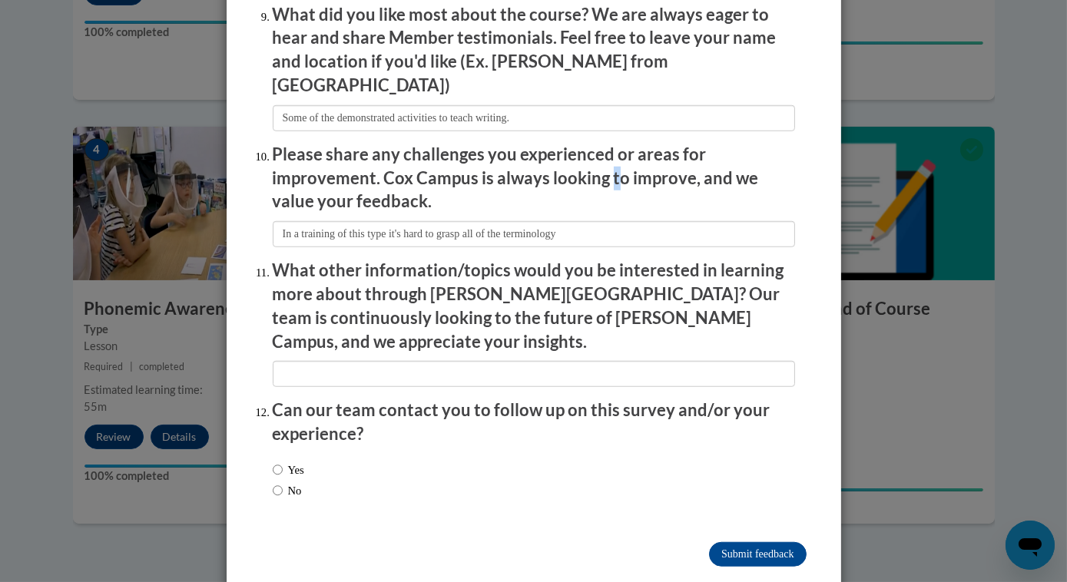
click at [604, 164] on p "Please share any challenges you experienced or areas for improvement. Cox Campu…" at bounding box center [534, 178] width 522 height 71
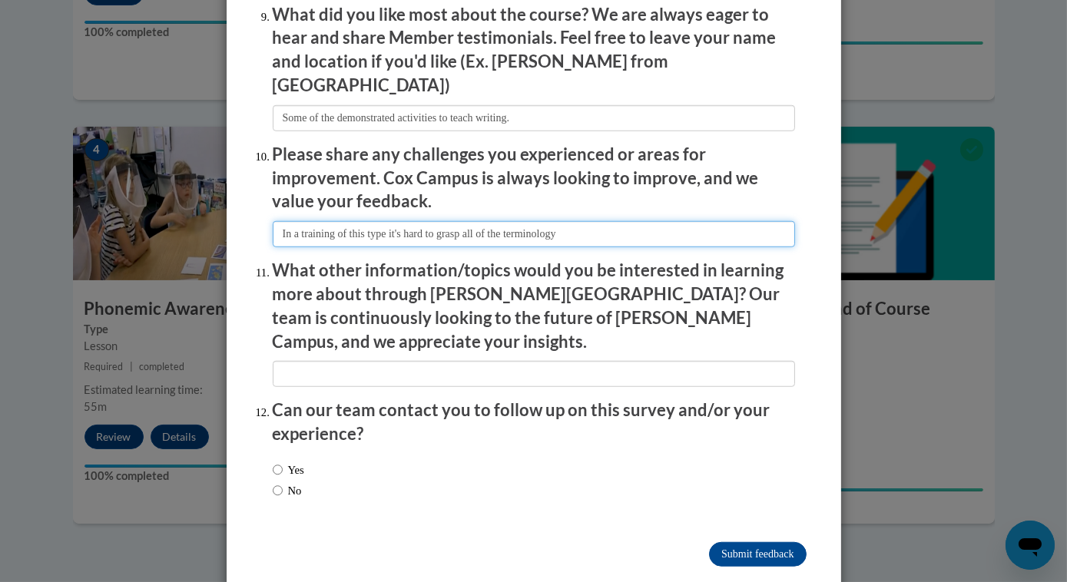
click at [469, 223] on input "textbox" at bounding box center [534, 234] width 522 height 26
click at [472, 221] on input "textbox" at bounding box center [534, 234] width 522 height 26
click at [581, 223] on input "textbox" at bounding box center [534, 234] width 522 height 26
drag, startPoint x: 585, startPoint y: 222, endPoint x: 847, endPoint y: 233, distance: 262.1
click at [588, 222] on input "textbox" at bounding box center [534, 234] width 522 height 26
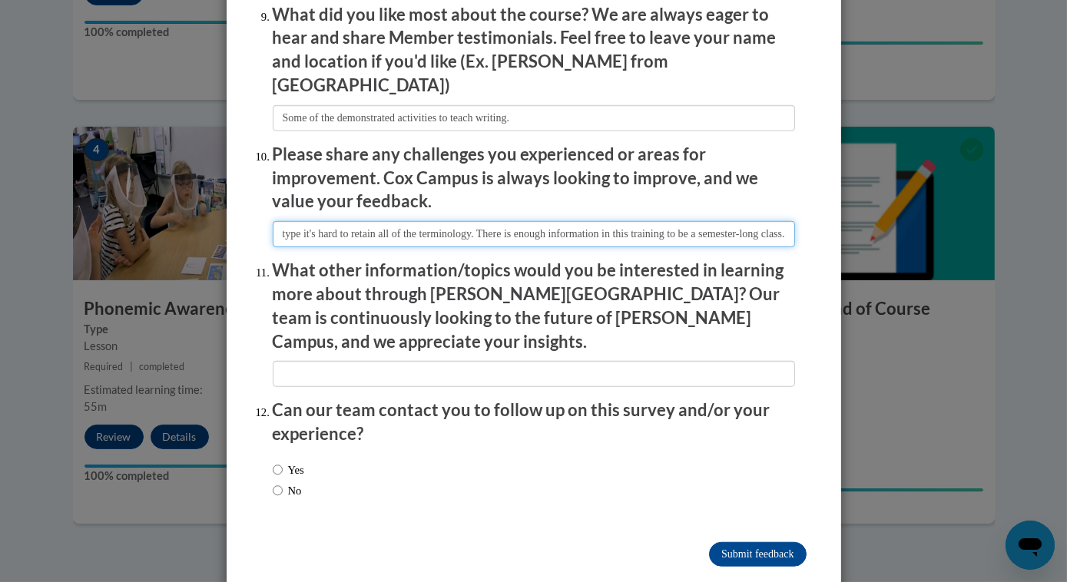
scroll to position [0, 148]
type input "In a training of this type it's hard to retain all of the terminology. There is…"
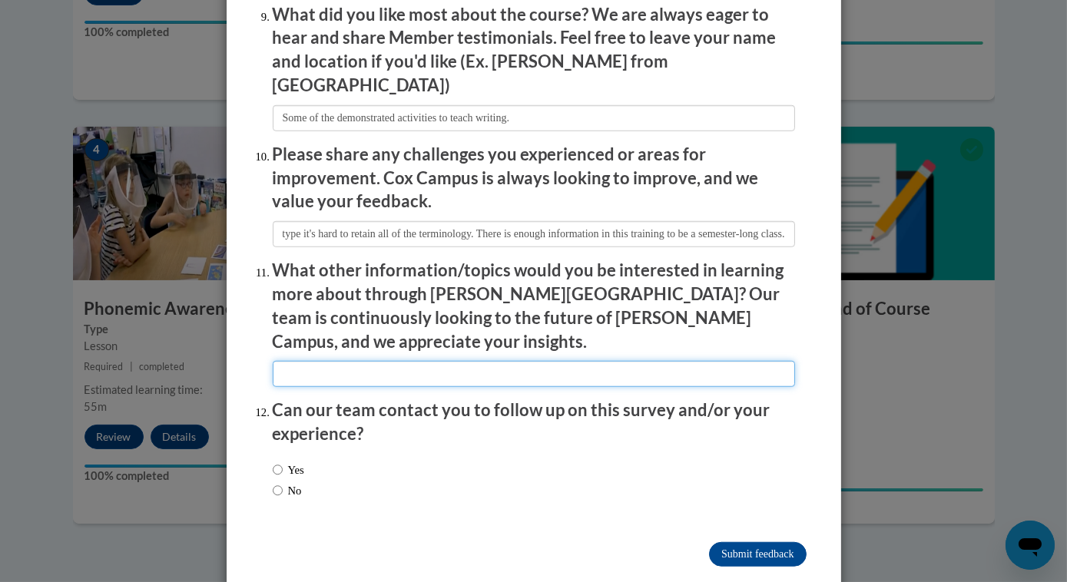
scroll to position [0, 0]
click at [277, 361] on input "textbox" at bounding box center [534, 374] width 522 height 26
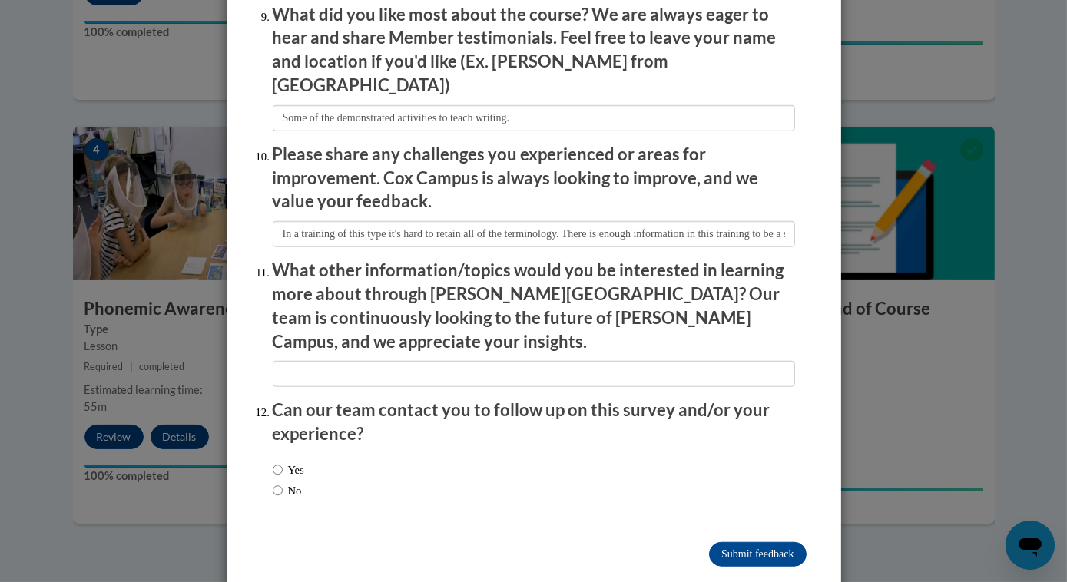
click at [666, 417] on li "Can our team contact you to follow up on this survey and/or your experience? Ye…" at bounding box center [534, 455] width 522 height 113
click at [273, 462] on input "Yes" at bounding box center [278, 470] width 10 height 17
radio input "true"
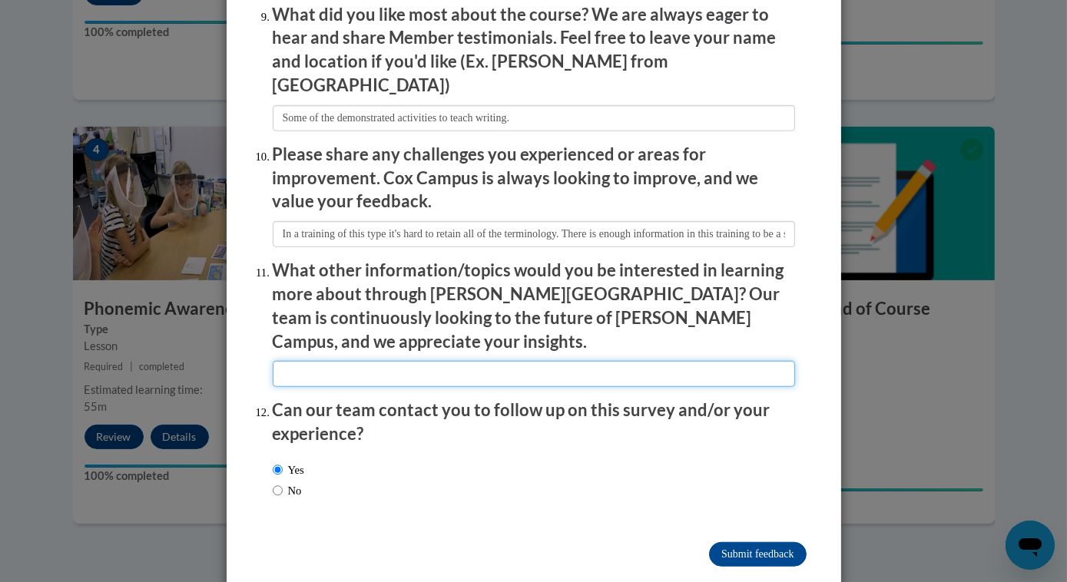
click at [280, 361] on input "textbox" at bounding box center [534, 374] width 522 height 26
type input "No thoughts at this time."
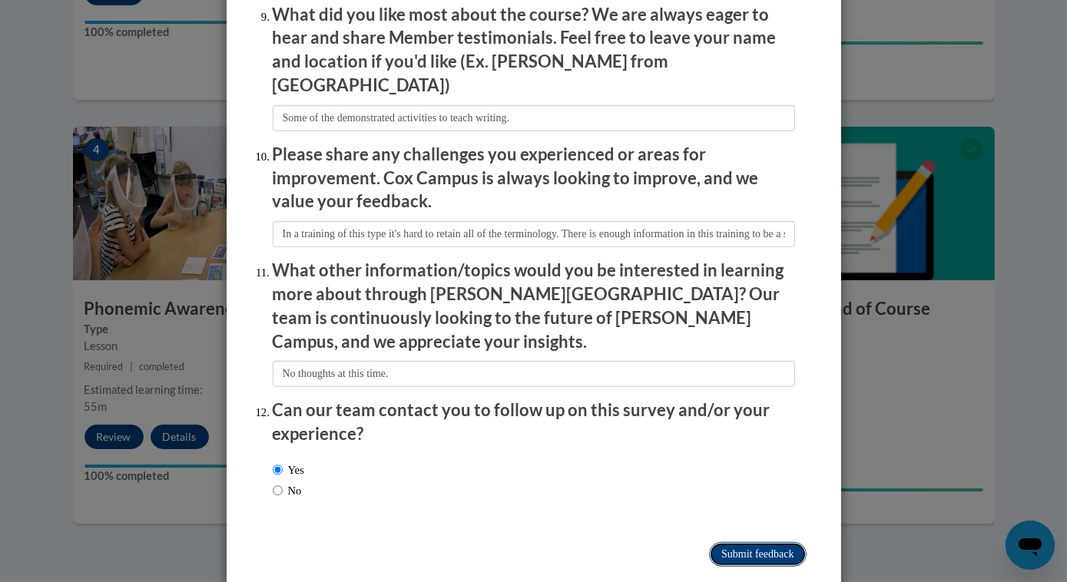
click at [756, 542] on input "Submit feedback" at bounding box center [757, 554] width 97 height 25
